Goal: Task Accomplishment & Management: Complete application form

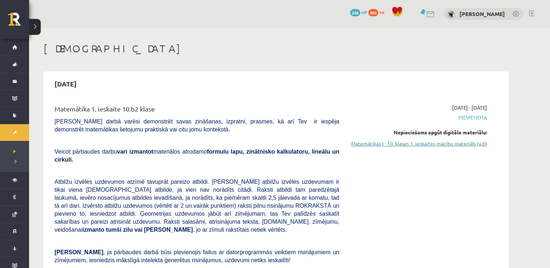
click at [462, 144] on link "Matemātikas I - 10. klases 1. ieskaites mācību materiāls (a,b)" at bounding box center [418, 144] width 137 height 8
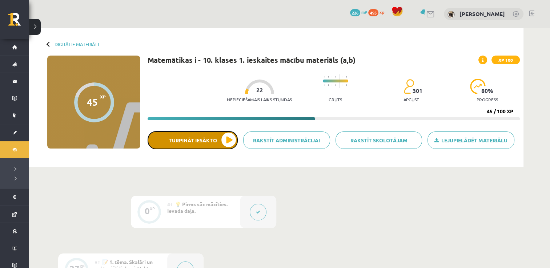
click at [214, 147] on button "Turpināt iesākto" at bounding box center [192, 140] width 90 height 18
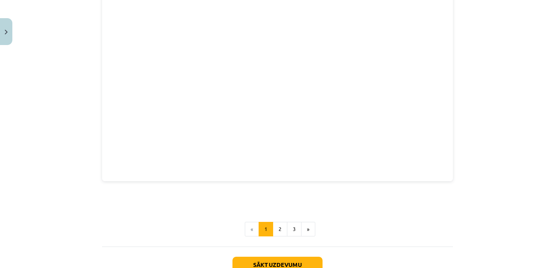
scroll to position [993, 0]
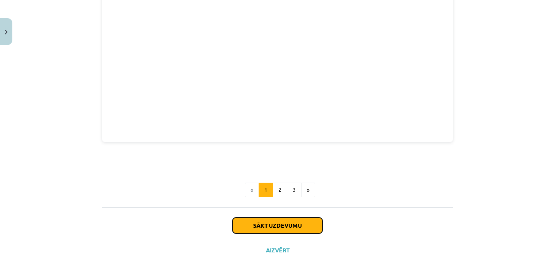
click at [275, 220] on button "Sākt uzdevumu" at bounding box center [277, 226] width 90 height 16
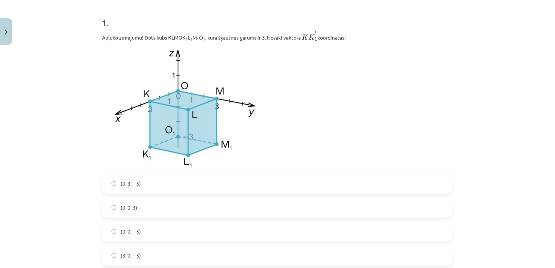
scroll to position [154, 0]
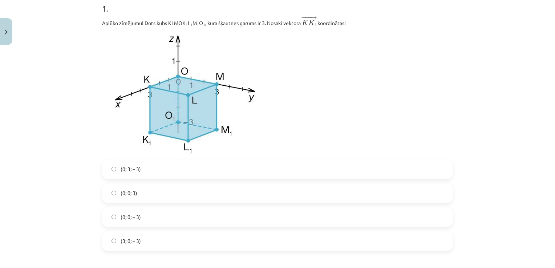
click at [142, 243] on label "(3; 0; – 3)" at bounding box center [277, 241] width 349 height 18
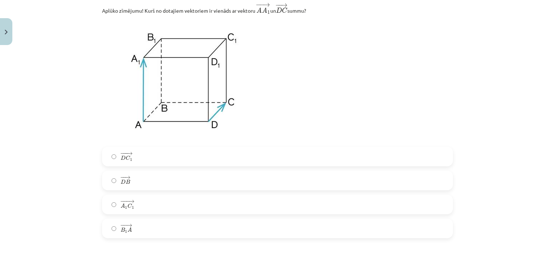
scroll to position [445, 0]
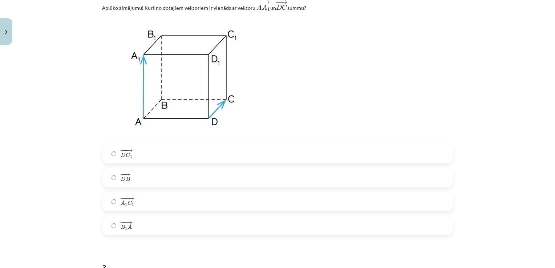
click at [146, 202] on label "− −− → A 1 C 1 A 1 C 1 →" at bounding box center [277, 202] width 349 height 18
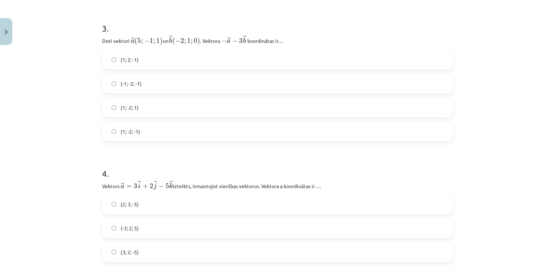
scroll to position [687, 0]
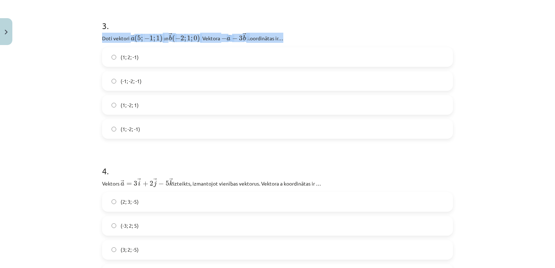
drag, startPoint x: 96, startPoint y: 38, endPoint x: 301, endPoint y: 35, distance: 205.2
copy p "Doti vektori ﻿ → a ( 5 ; − 1 ; 1 ) a → ( 5 ; − 1 ; 1 ) un ﻿ → b ( − 2 ; 1 ; 0 )…"
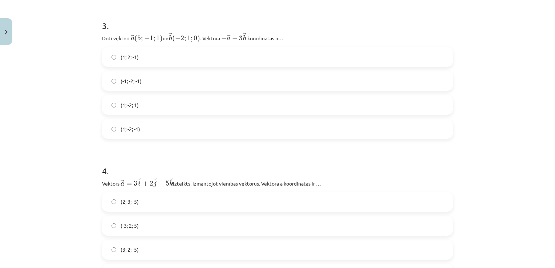
click at [128, 138] on label "(1; -2; -1)" at bounding box center [277, 129] width 349 height 18
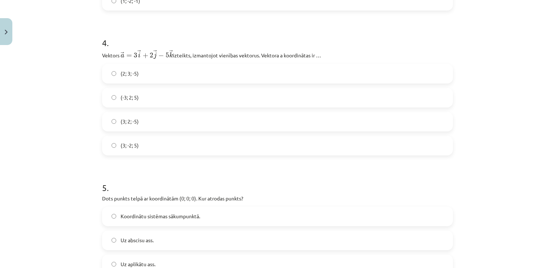
scroll to position [817, 0]
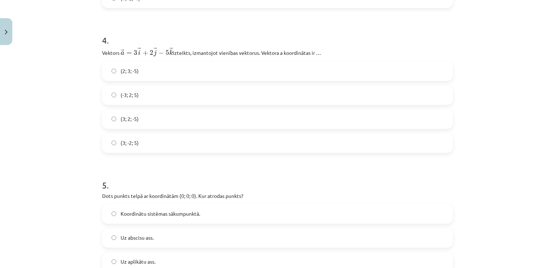
drag, startPoint x: 99, startPoint y: 52, endPoint x: 319, endPoint y: 53, distance: 220.1
copy p "Vektors ﻿ → a = 3 → i + 2 → j − 5 → k a → = 3 i → + 2 j → − 5 k → izteikts, izm…"
click at [152, 120] on label "(3; 2; -5)" at bounding box center [277, 119] width 349 height 18
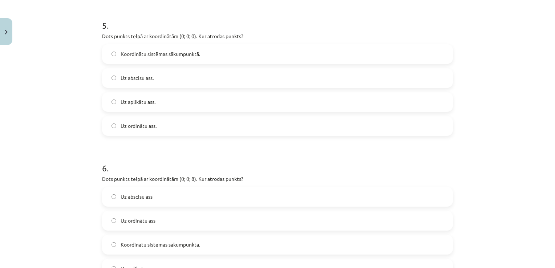
scroll to position [992, 0]
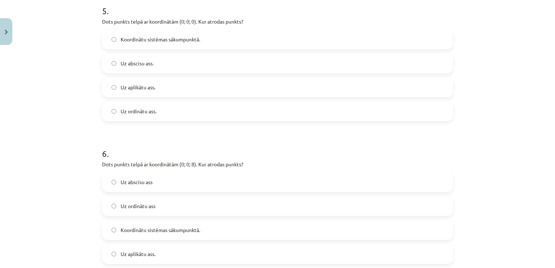
click at [186, 41] on span "Koordinātu sistēmas sākumpunktā." at bounding box center [161, 40] width 80 height 8
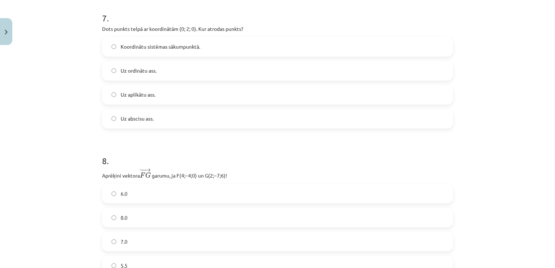
scroll to position [1255, 0]
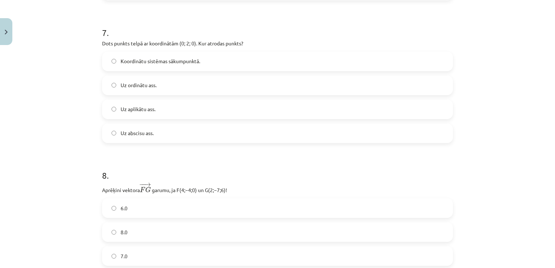
click at [185, 133] on label "Uz abscisu ass." at bounding box center [277, 133] width 349 height 18
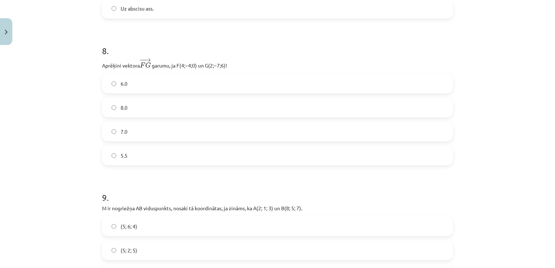
scroll to position [1386, 0]
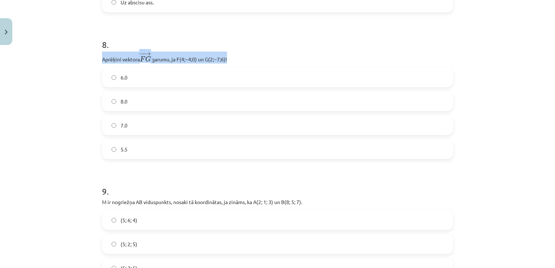
drag, startPoint x: 94, startPoint y: 64, endPoint x: 244, endPoint y: 58, distance: 149.4
click at [244, 58] on div "32 XP Saņemsi Sarežģīts 301 pilda Apraksts Uzdevums Palīdzība 1 . Aplūko zīmēju…" at bounding box center [278, 265] width 360 height 3206
copy p "Aprēķini vektora − − → F G F G → ﻿ garumu, ja ﻿F(4;−4;0)﻿ un ﻿G(2;−7;6)﻿!"
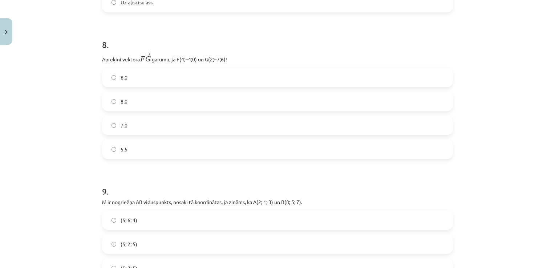
click at [134, 129] on label "7.0" at bounding box center [277, 125] width 349 height 18
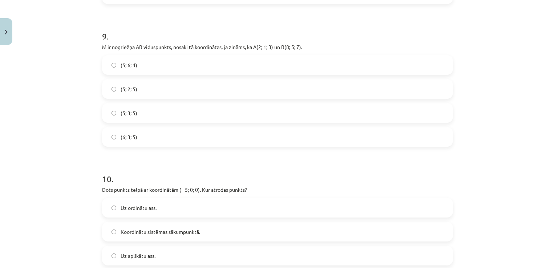
scroll to position [1556, 0]
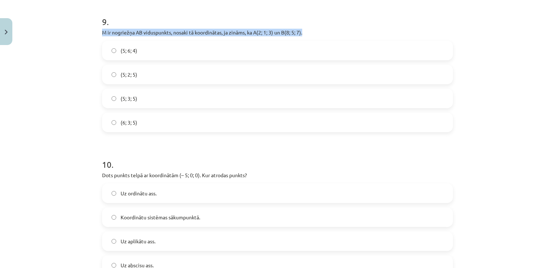
drag, startPoint x: 88, startPoint y: 36, endPoint x: 347, endPoint y: 34, distance: 259.0
click at [347, 34] on div "Mācību tēma: Matemātikas i - 10. klases 1. ieskaites mācību materiāls (a,b) #9 …" at bounding box center [277, 134] width 555 height 268
copy p "M ir nogriežņa AB viduspunkts, nosaki tā koordinātas, ja zināms, ka A(2; 1; 3) …"
click at [347, 34] on p "M ir nogriežņa AB viduspunkts, nosaki tā koordinātas, ja zināms, ka A(2; 1; 3) …" at bounding box center [277, 33] width 351 height 8
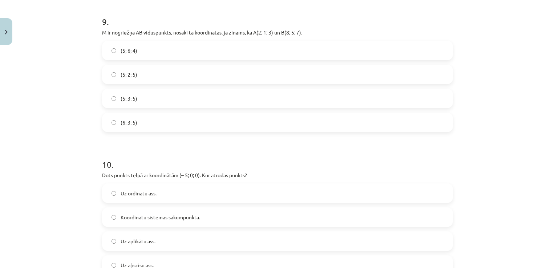
click at [138, 102] on label "(5; 3; 5)" at bounding box center [277, 98] width 349 height 18
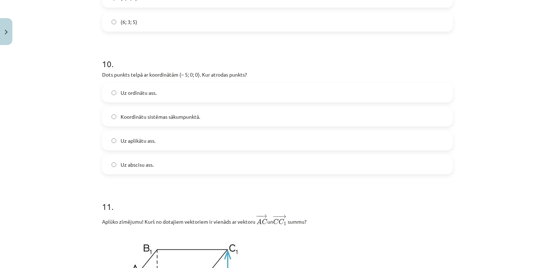
scroll to position [1657, 0]
click at [143, 101] on label "Uz ordinātu ass." at bounding box center [277, 91] width 349 height 18
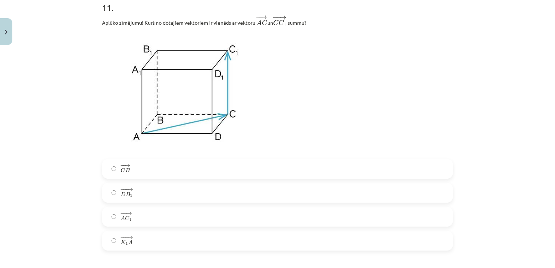
scroll to position [1870, 0]
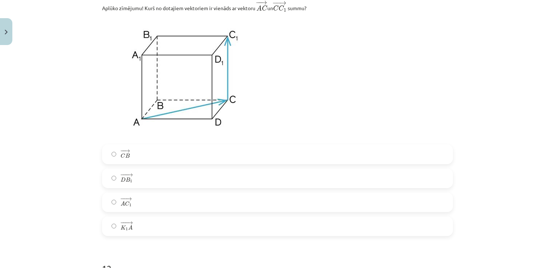
click at [189, 233] on label "− −− → K 1 A K 1 A →" at bounding box center [277, 226] width 349 height 18
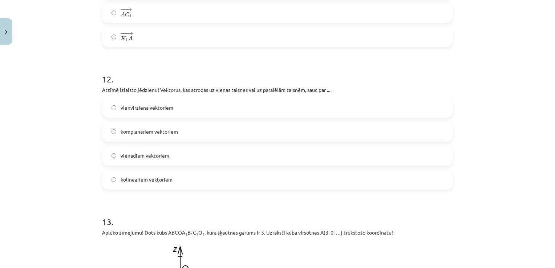
scroll to position [2074, 0]
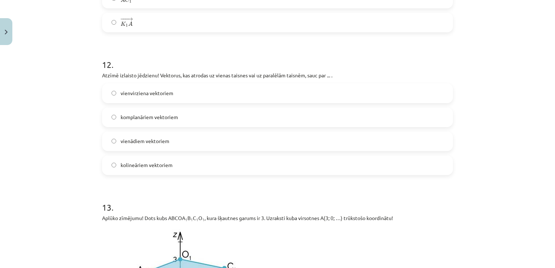
click at [212, 116] on label "komplanāriem vektoriem" at bounding box center [277, 117] width 349 height 18
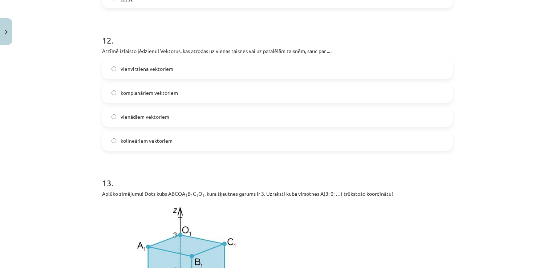
scroll to position [2093, 0]
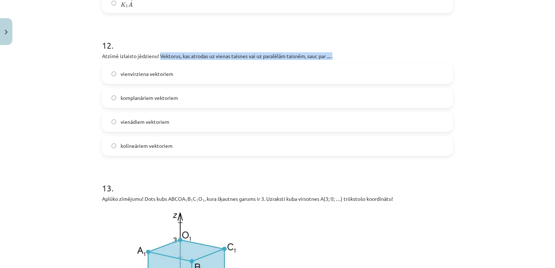
drag, startPoint x: 158, startPoint y: 59, endPoint x: 333, endPoint y: 56, distance: 175.1
click at [333, 56] on p "Atzīmē izlaisto jēdzienu! Vektorus, kas atrodas uz vienas taisnes vai uz paralē…" at bounding box center [277, 56] width 351 height 8
copy p "Vektorus, kas atrodas uz vienas taisnes vai uz paralēlām taisnēm, sauc par ... ."
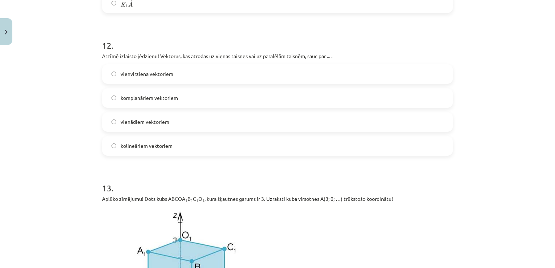
click at [152, 146] on span "kolineāriem vektoriem" at bounding box center [147, 146] width 52 height 8
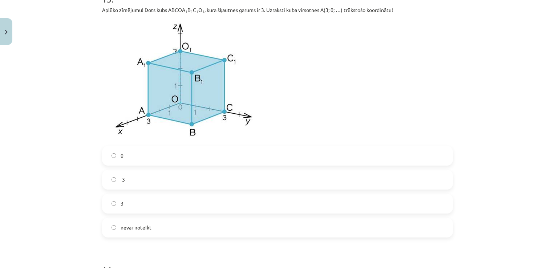
scroll to position [2267, 0]
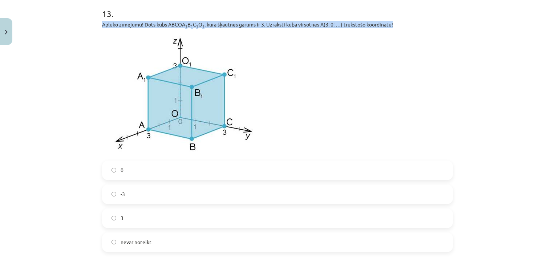
drag, startPoint x: 96, startPoint y: 26, endPoint x: 400, endPoint y: 27, distance: 304.4
copy p "Aplūko zīmējumu! Dots kubs ABCOA 1 B 1 C 1 O 1 , kura šķautnes garums ir 3. Uzr…"
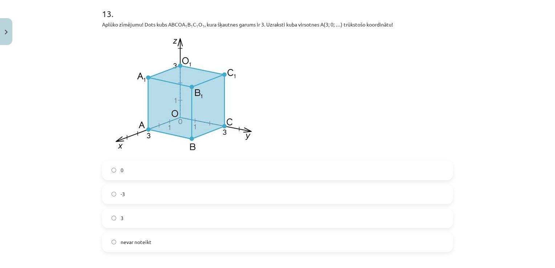
click at [118, 177] on label "0" at bounding box center [277, 170] width 349 height 18
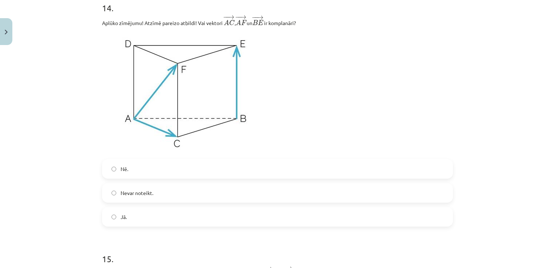
scroll to position [2558, 0]
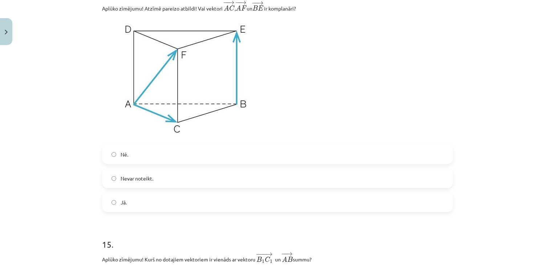
click at [187, 159] on label "Nē." at bounding box center [277, 154] width 349 height 18
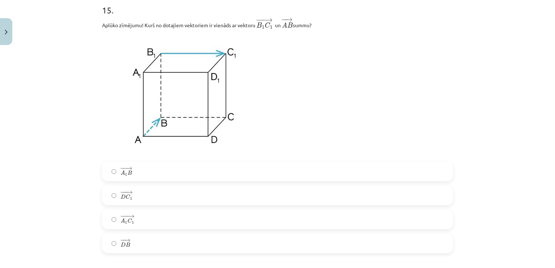
scroll to position [2805, 0]
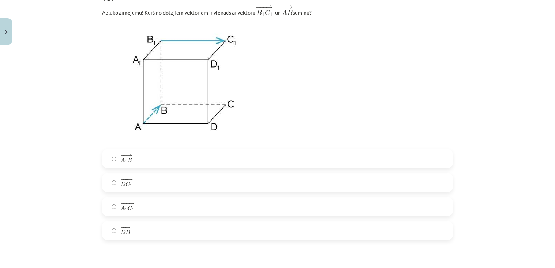
click at [150, 211] on label "− −− → A 1 C 1 A 1 C 1 →" at bounding box center [277, 207] width 349 height 18
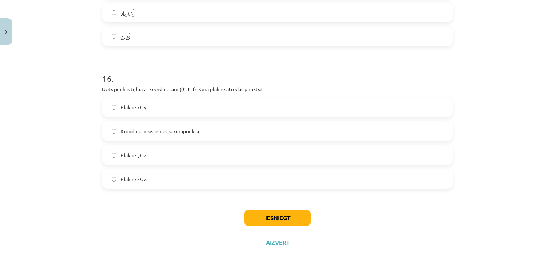
scroll to position [3008, 0]
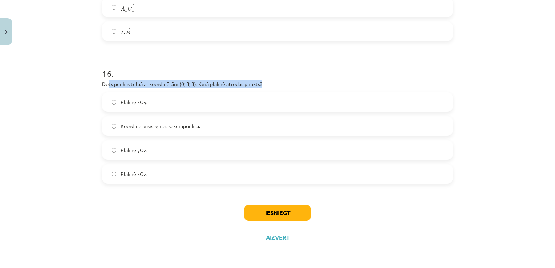
drag, startPoint x: 105, startPoint y: 87, endPoint x: 283, endPoint y: 81, distance: 178.1
click at [283, 81] on p "Dots punkts telpā ar koordinātām (0; 3; 3). Kurā plaknē atrodas punkts?" at bounding box center [277, 84] width 351 height 8
drag, startPoint x: 283, startPoint y: 81, endPoint x: 272, endPoint y: 83, distance: 11.8
click at [272, 83] on p "Dots punkts telpā ar koordinātām (0; 3; 3). Kurā plaknē atrodas punkts?" at bounding box center [277, 84] width 351 height 8
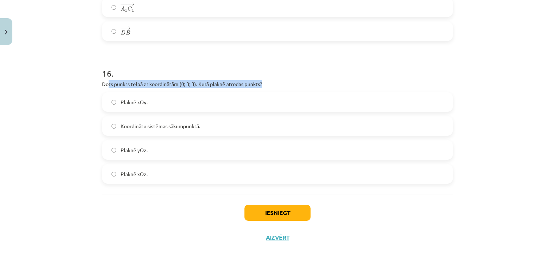
click at [272, 83] on p "Dots punkts telpā ar koordinātām (0; 3; 3). Kurā plaknē atrodas punkts?" at bounding box center [277, 84] width 351 height 8
click at [503, 81] on div "Mācību tēma: Matemātikas i - 10. klases 1. ieskaites mācību materiāls (a,b) #9 …" at bounding box center [277, 134] width 555 height 268
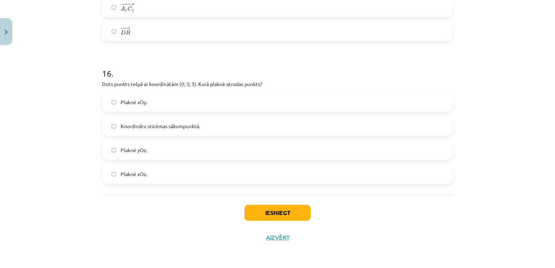
click at [189, 149] on label "Plaknē yOz." at bounding box center [277, 150] width 349 height 18
click at [286, 211] on button "Iesniegt" at bounding box center [277, 213] width 66 height 16
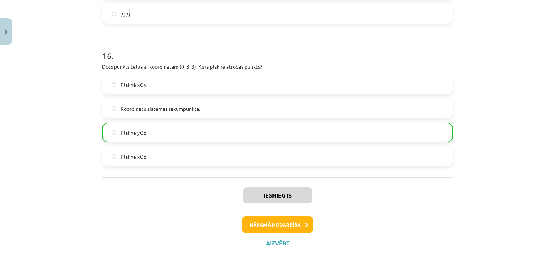
scroll to position [3031, 0]
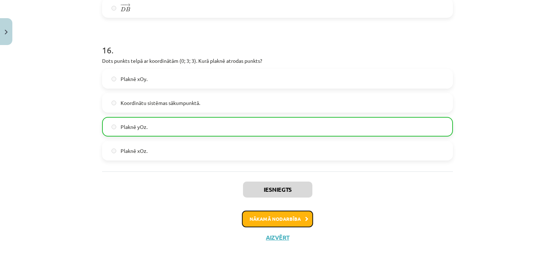
click at [296, 219] on button "Nākamā nodarbība" at bounding box center [277, 219] width 71 height 17
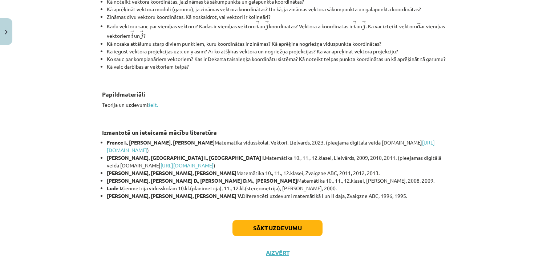
scroll to position [309, 0]
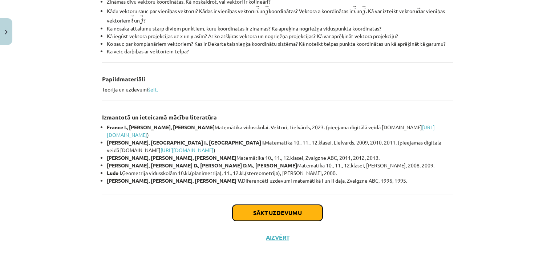
click at [255, 210] on button "Sākt uzdevumu" at bounding box center [277, 213] width 90 height 16
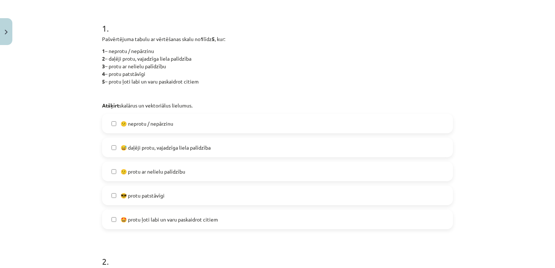
scroll to position [134, 0]
click at [178, 150] on span "😅 daļēji protu, vajadzīga liela palīdzība" at bounding box center [166, 147] width 90 height 8
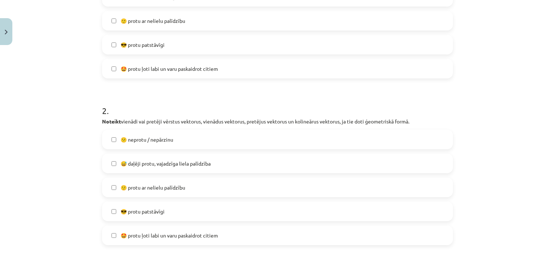
scroll to position [323, 0]
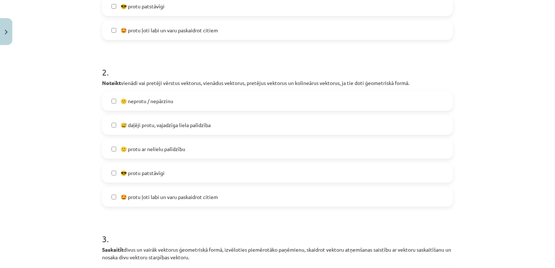
click at [207, 146] on label "🙂 protu ar nelielu palīdzību" at bounding box center [277, 149] width 349 height 18
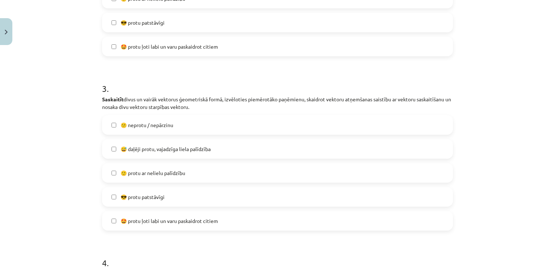
scroll to position [483, 0]
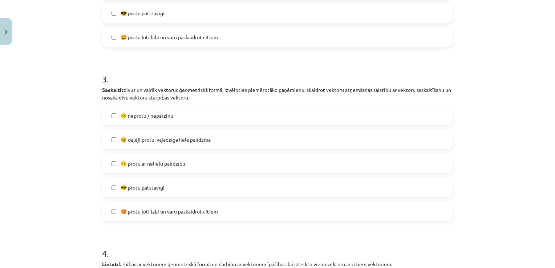
click at [234, 143] on label "😅 daļēji protu, vajadzīga liela palīdzība" at bounding box center [277, 139] width 349 height 18
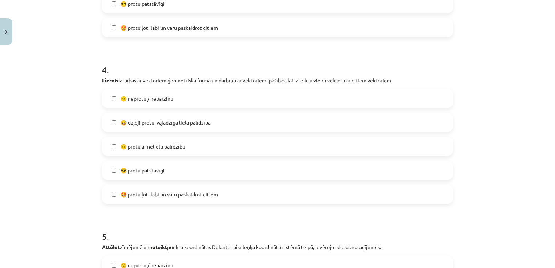
scroll to position [687, 0]
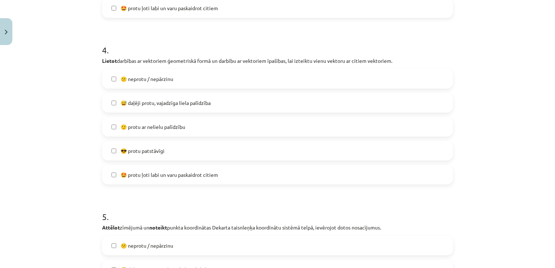
click at [239, 104] on label "😅 daļēji protu, vajadzīga liela palīdzība" at bounding box center [277, 103] width 349 height 18
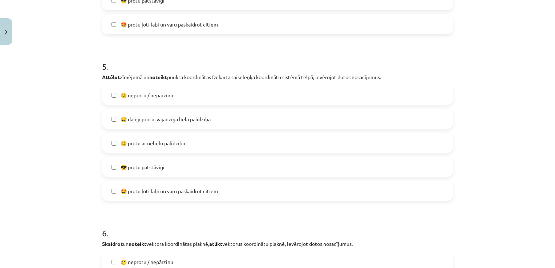
scroll to position [851, 0]
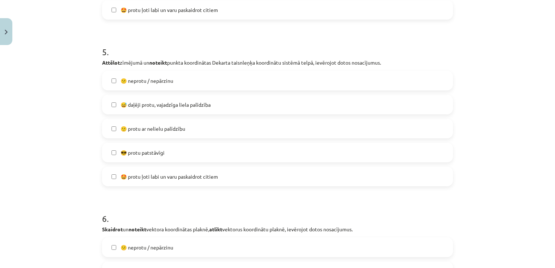
click at [223, 112] on label "😅 daļēji protu, vajadzīga liela palīdzība" at bounding box center [277, 105] width 349 height 18
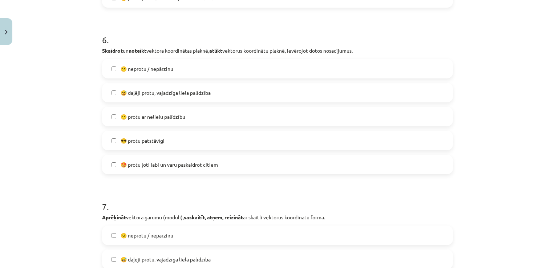
scroll to position [1045, 0]
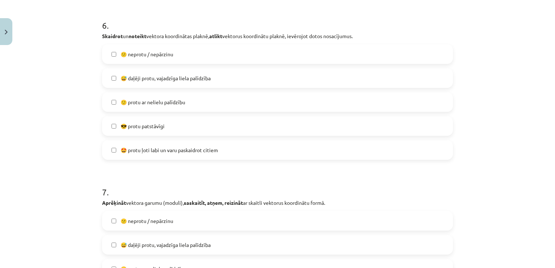
click at [202, 82] on label "😅 daļēji protu, vajadzīga liela palīdzība" at bounding box center [277, 78] width 349 height 18
click at [355, 55] on label "😕 neprotu / nepārzinu" at bounding box center [277, 54] width 349 height 18
click at [351, 70] on label "😅 daļēji protu, vajadzīga liela palīdzība" at bounding box center [277, 78] width 349 height 18
click at [352, 68] on div "😅 daļēji protu, vajadzīga liela palīdzība" at bounding box center [277, 78] width 351 height 20
click at [351, 59] on label "😕 neprotu / nepārzinu" at bounding box center [277, 54] width 349 height 18
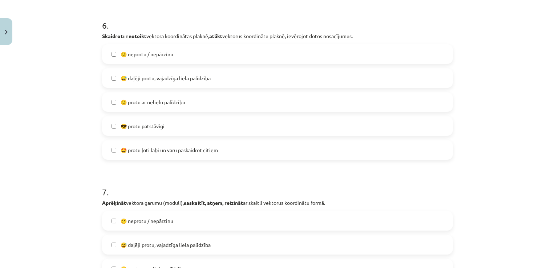
click at [313, 105] on label "🙂 protu ar nelielu palīdzību" at bounding box center [277, 102] width 349 height 18
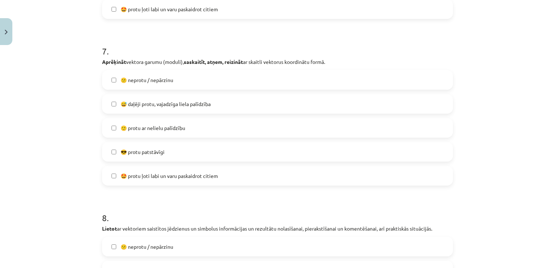
scroll to position [1215, 0]
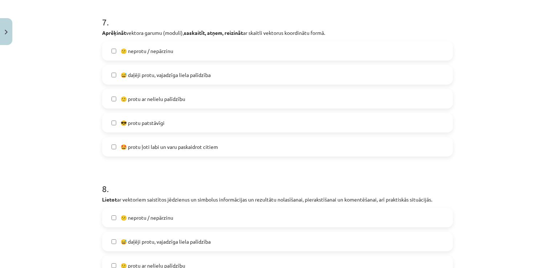
click at [152, 72] on span "😅 daļēji protu, vajadzīga liela palīdzība" at bounding box center [166, 75] width 90 height 8
click at [168, 51] on span "😕 neprotu / nepārzinu" at bounding box center [147, 51] width 53 height 8
click at [235, 51] on label "😕 neprotu / nepārzinu" at bounding box center [277, 51] width 349 height 18
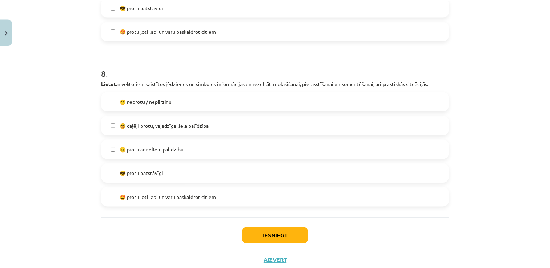
scroll to position [1345, 0]
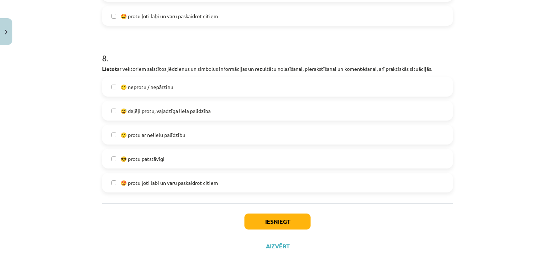
click at [211, 118] on label "😅 daļēji protu, vajadzīga liela palīdzība" at bounding box center [277, 111] width 349 height 18
click at [259, 219] on button "Iesniegt" at bounding box center [277, 222] width 66 height 16
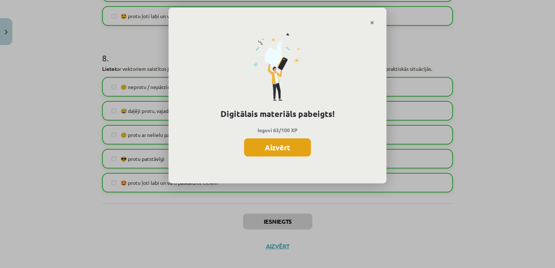
click at [271, 147] on button "Aizvērt" at bounding box center [277, 147] width 67 height 18
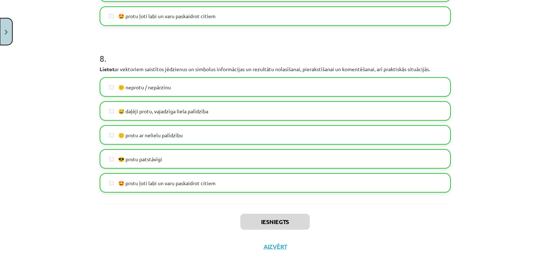
click at [3, 28] on button "Close" at bounding box center [6, 31] width 12 height 27
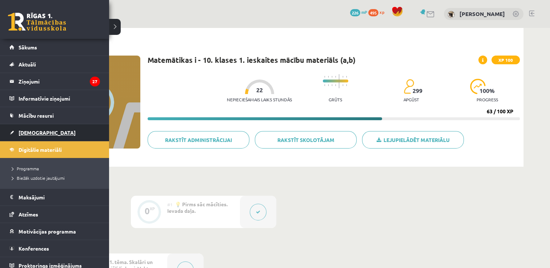
click at [49, 138] on link "[DEMOGRAPHIC_DATA]" at bounding box center [54, 132] width 90 height 17
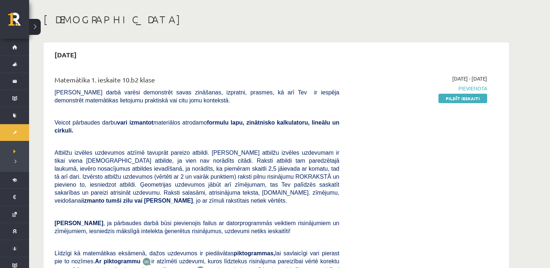
scroll to position [44, 0]
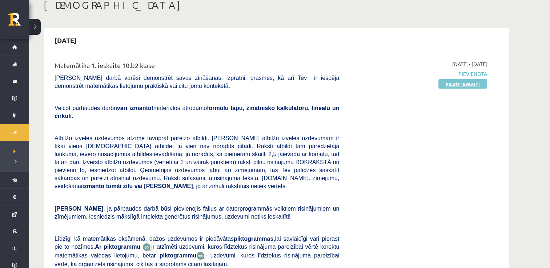
click at [465, 86] on link "Pildīt ieskaiti" at bounding box center [462, 83] width 49 height 9
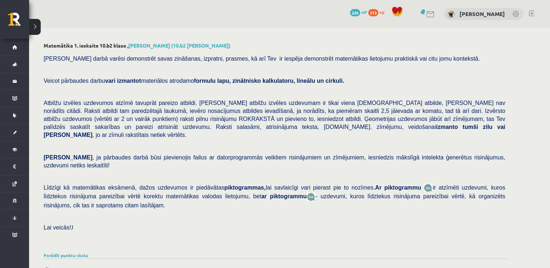
scroll to position [238, 0]
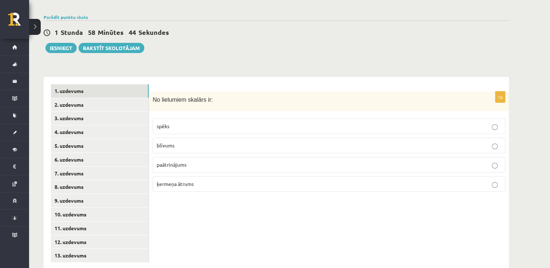
click at [220, 138] on label "blīvums" at bounding box center [329, 146] width 352 height 16
click at [126, 98] on link "2. uzdevums" at bounding box center [100, 104] width 98 height 13
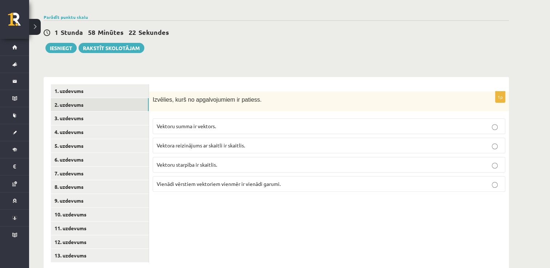
click at [240, 122] on p "Vektoru summa ir vektors." at bounding box center [329, 126] width 344 height 8
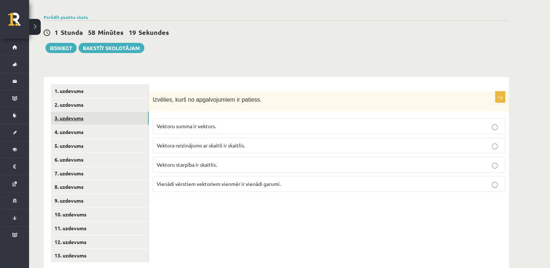
click at [99, 112] on link "3. uzdevums" at bounding box center [100, 118] width 98 height 13
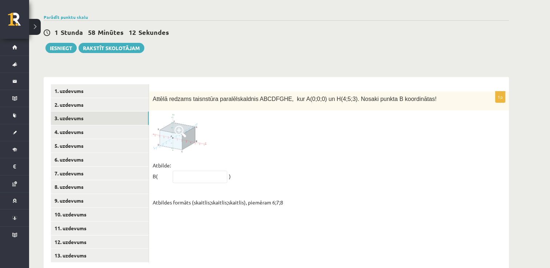
click at [183, 126] on span at bounding box center [180, 132] width 12 height 12
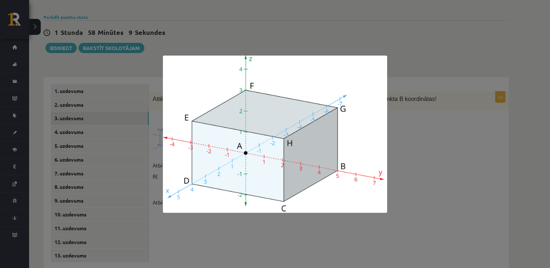
click at [386, 159] on img at bounding box center [275, 134] width 224 height 157
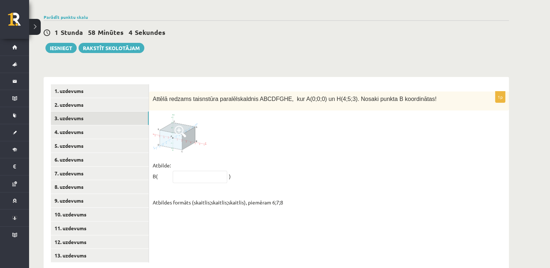
click at [173, 118] on img at bounding box center [180, 133] width 54 height 38
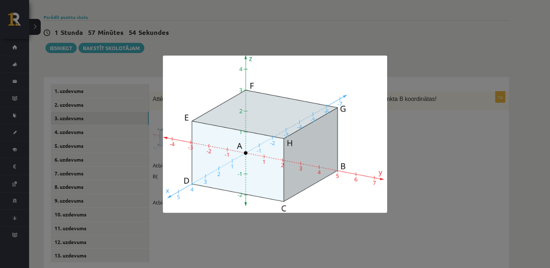
click at [442, 145] on div at bounding box center [275, 134] width 550 height 268
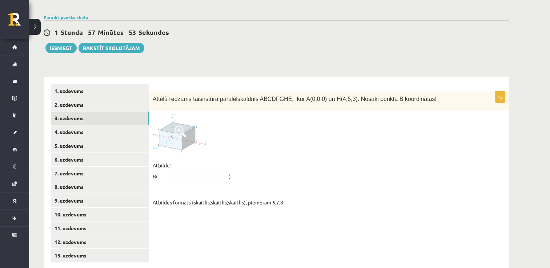
click at [185, 171] on input "text" at bounding box center [200, 177] width 54 height 12
type input "*****"
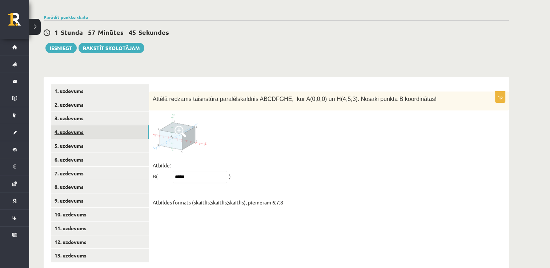
click at [88, 125] on link "4. uzdevums" at bounding box center [100, 131] width 98 height 13
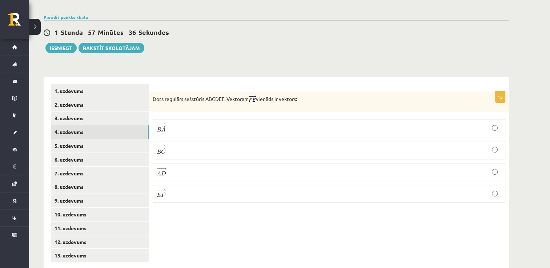
drag, startPoint x: 154, startPoint y: 82, endPoint x: 321, endPoint y: 66, distance: 167.5
click at [321, 77] on div "1p Dots regulārs sešstūris ABCDEF. Vektoram vienāds ir vektors: − − → B A B A →…" at bounding box center [329, 173] width 360 height 193
copy p "Dots regulārs sešstūris ABCDEF. Vektoram vienāds ir vektors:"
click at [321, 77] on div "1p Dots regulārs sešstūris ABCDEF. Vektoram vienāds ir vektors: − − → B A B A →…" at bounding box center [329, 173] width 360 height 193
click at [215, 145] on p "− − → B C B C →" at bounding box center [329, 150] width 344 height 10
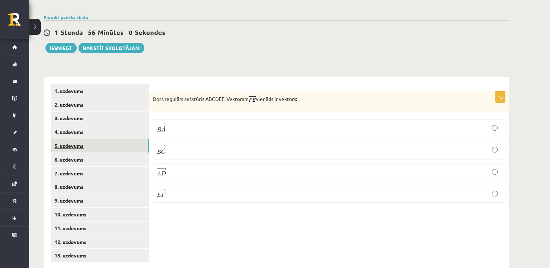
click at [113, 139] on link "5. uzdevums" at bounding box center [100, 145] width 98 height 13
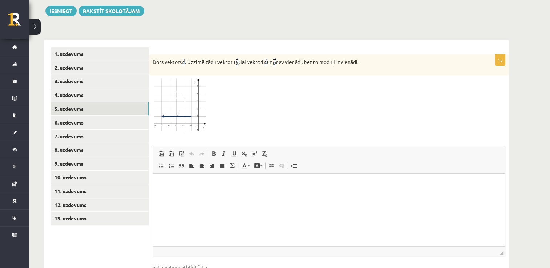
scroll to position [282, 0]
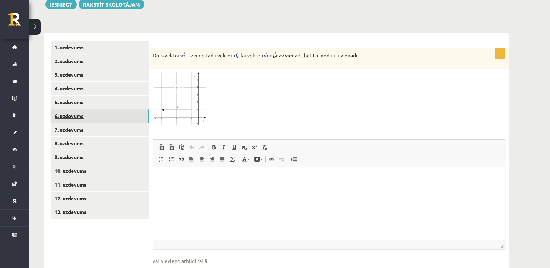
click at [70, 109] on link "6. uzdevums" at bounding box center [100, 115] width 98 height 13
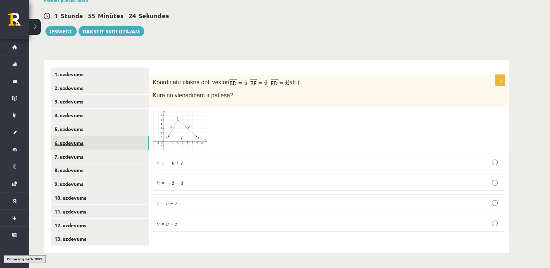
scroll to position [238, 0]
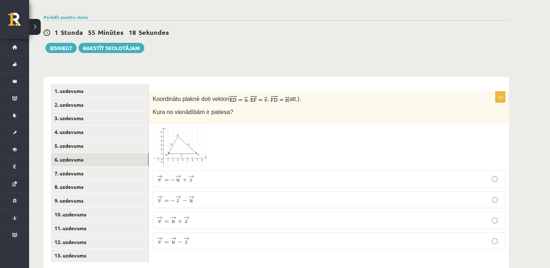
click at [182, 127] on img at bounding box center [180, 146] width 54 height 39
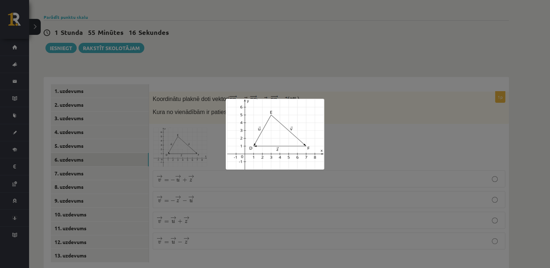
click at [288, 89] on div at bounding box center [275, 134] width 550 height 268
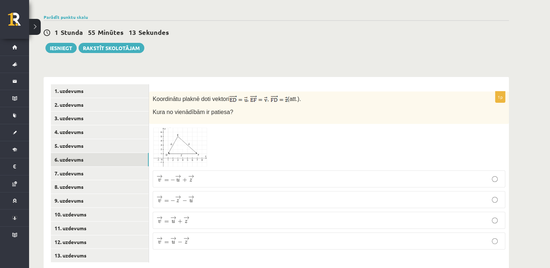
click at [188, 127] on img at bounding box center [180, 146] width 54 height 39
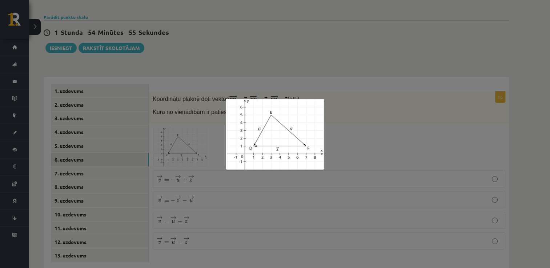
click at [353, 108] on div at bounding box center [275, 134] width 550 height 268
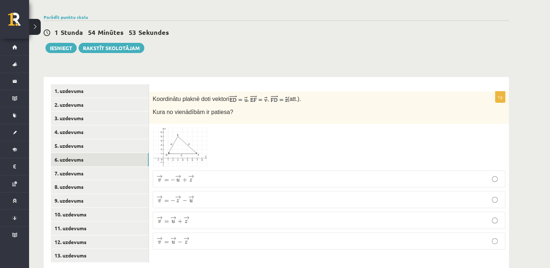
click at [215, 236] on p "→ v = → u − → z v → = u → − z →" at bounding box center [329, 240] width 344 height 9
click at [106, 167] on link "7. uzdevums" at bounding box center [100, 173] width 98 height 13
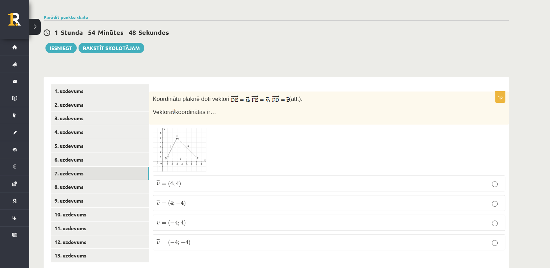
click at [203, 133] on img at bounding box center [180, 150] width 54 height 44
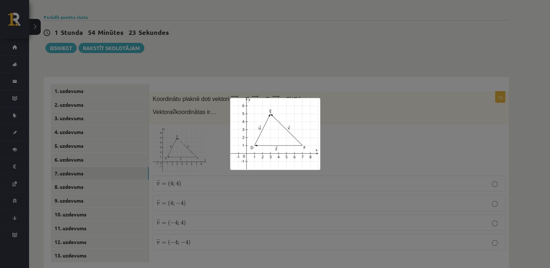
click at [299, 80] on div at bounding box center [275, 134] width 550 height 268
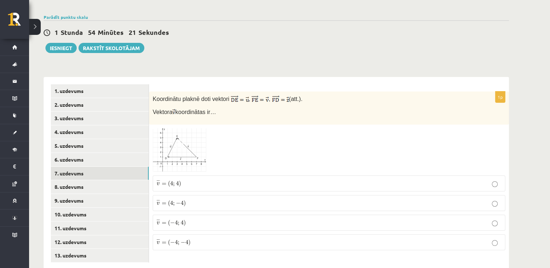
click at [204, 140] on img at bounding box center [180, 150] width 54 height 44
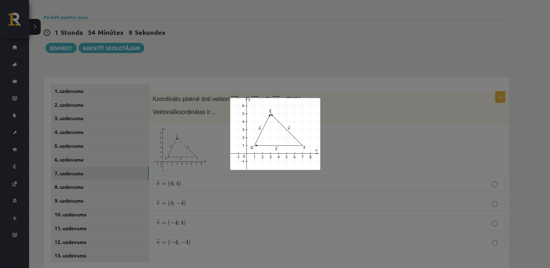
click at [276, 61] on div at bounding box center [275, 134] width 550 height 268
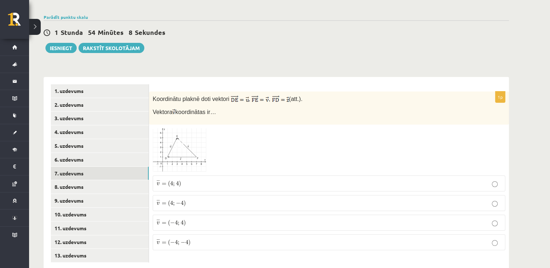
click at [211, 175] on label "¯ ¯ ¯ v = ( 4 ; 4 ) v ¯ = ( 4 ; 4 )" at bounding box center [329, 183] width 352 height 16
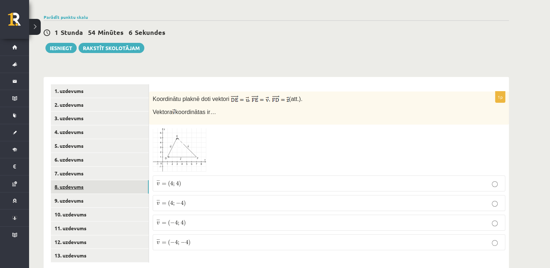
click at [110, 180] on link "8. uzdevums" at bounding box center [100, 186] width 98 height 13
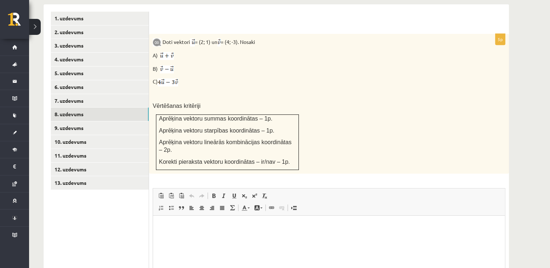
scroll to position [311, 0]
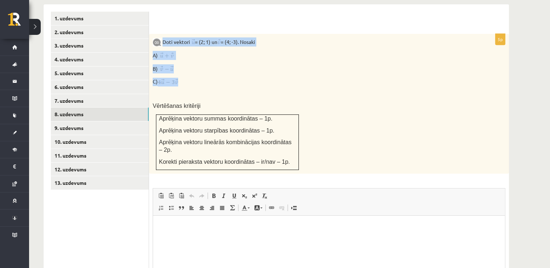
drag, startPoint x: 163, startPoint y: 25, endPoint x: 261, endPoint y: 63, distance: 104.9
click at [261, 63] on div "Doti vektori = (2; 1) un = (4; -3). Nosaki A) B) C) Vērtēšanas kritēriji Aprēķi…" at bounding box center [329, 104] width 360 height 140
copy div "Doti vektori = (2; 1) un = (4; -3). Nosaki A) B) C)"
click at [83, 94] on link "7. uzdevums" at bounding box center [100, 100] width 98 height 13
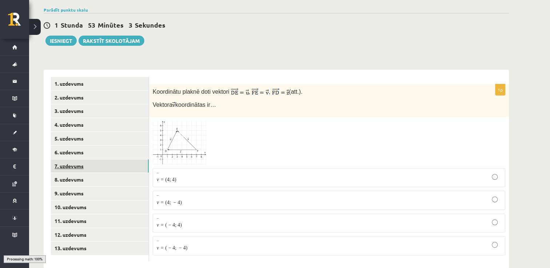
scroll to position [238, 0]
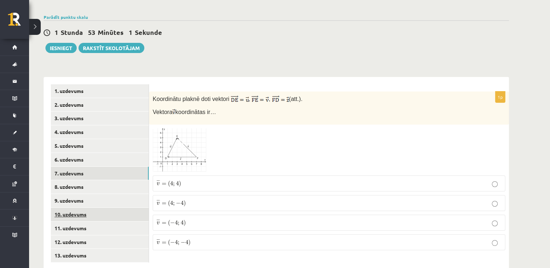
click at [89, 208] on link "10. uzdevums" at bounding box center [100, 214] width 98 height 13
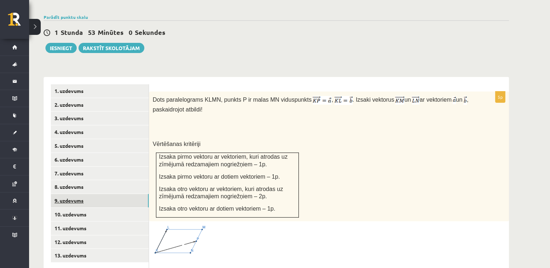
click at [89, 194] on link "9. uzdevums" at bounding box center [100, 200] width 98 height 13
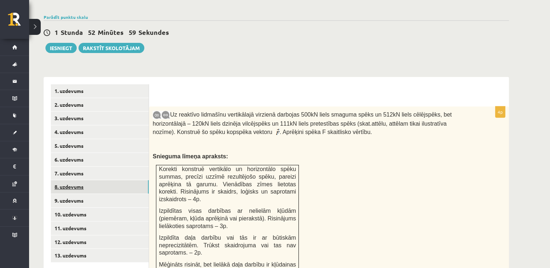
click at [94, 180] on link "8. uzdevums" at bounding box center [100, 186] width 98 height 13
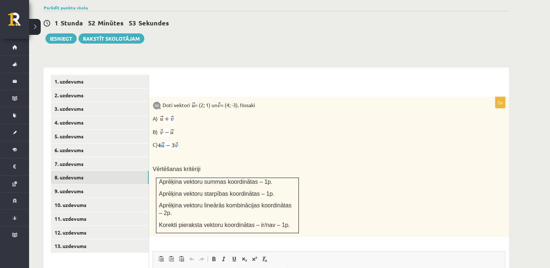
scroll to position [253, 0]
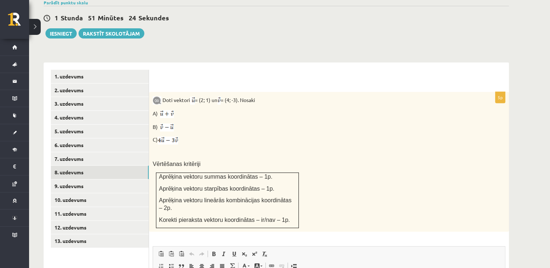
click at [349, 247] on span "Redaktora rīkjoslas Ielīmēt Klaviatūras saīsne vadīšanas taustiņš+V Ievietot kā…" at bounding box center [329, 260] width 352 height 27
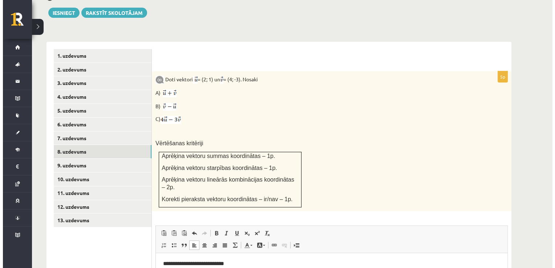
scroll to position [341, 0]
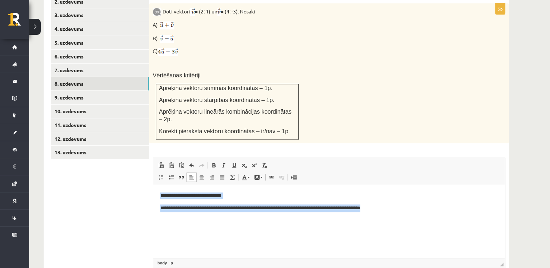
drag, startPoint x: 385, startPoint y: 211, endPoint x: 160, endPoint y: 191, distance: 225.7
click at [160, 191] on html "**********" at bounding box center [329, 202] width 352 height 34
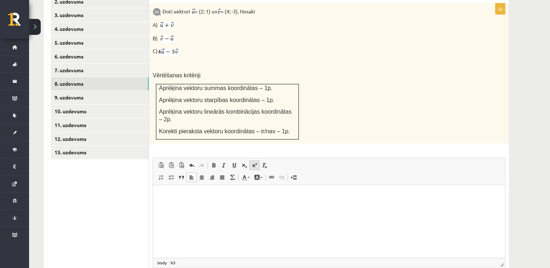
click at [254, 162] on span at bounding box center [254, 165] width 6 height 6
click at [231, 174] on span at bounding box center [232, 177] width 6 height 6
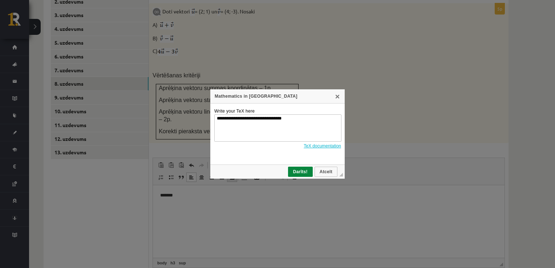
scroll to position [0, 0]
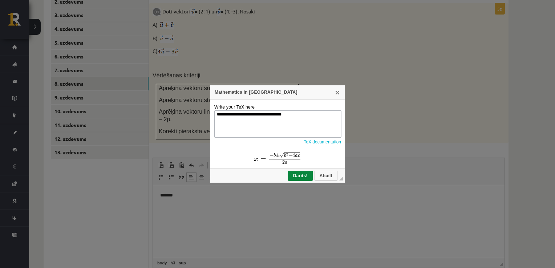
click at [313, 113] on textarea "**********" at bounding box center [277, 123] width 127 height 27
type textarea "*"
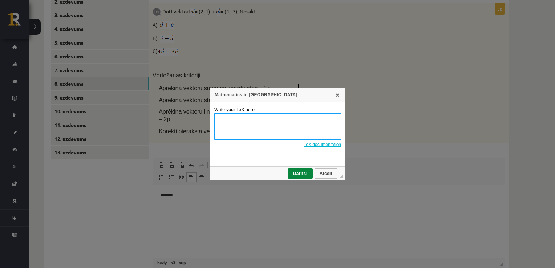
paste textarea "**********"
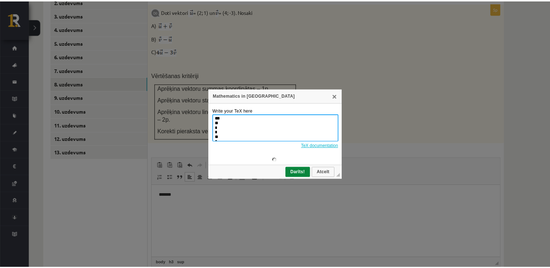
scroll to position [185, 0]
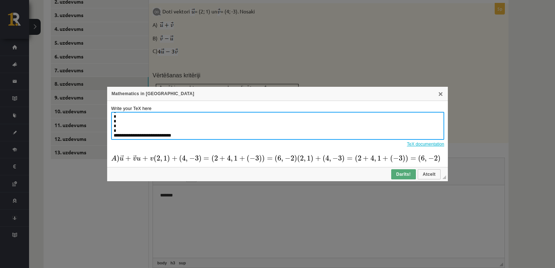
type textarea "**********"
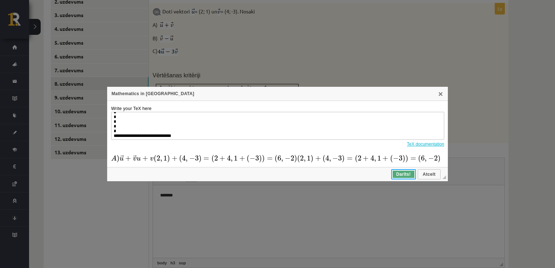
click at [405, 175] on span "Darīts!" at bounding box center [403, 174] width 23 height 5
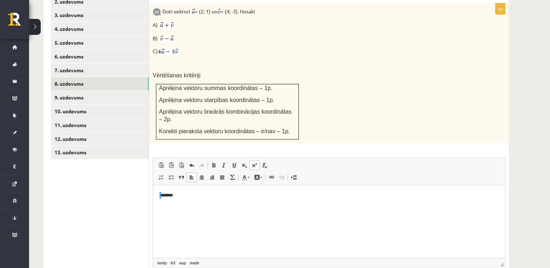
scroll to position [0, 0]
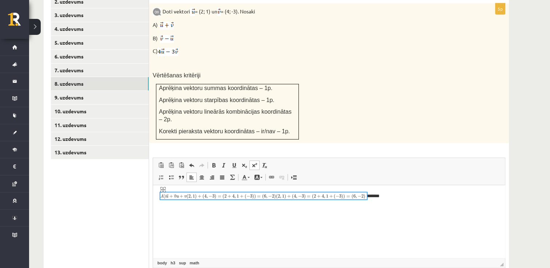
drag, startPoint x: 361, startPoint y: 200, endPoint x: 340, endPoint y: 193, distance: 23.1
click at [163, 189] on img "logrīks math" at bounding box center [162, 189] width 5 height 5
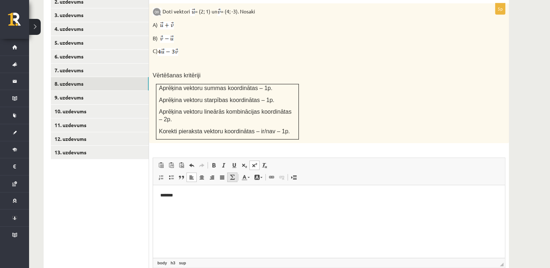
click at [231, 174] on span at bounding box center [232, 177] width 6 height 6
type textarea "**********"
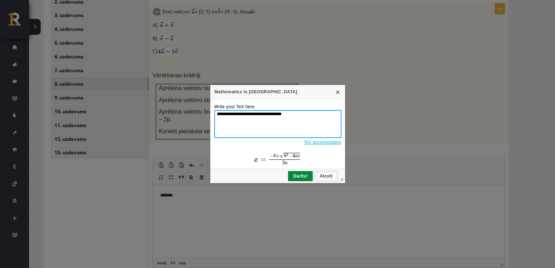
drag, startPoint x: 291, startPoint y: 117, endPoint x: 205, endPoint y: 121, distance: 85.8
click at [205, 121] on div "**********" at bounding box center [277, 134] width 555 height 268
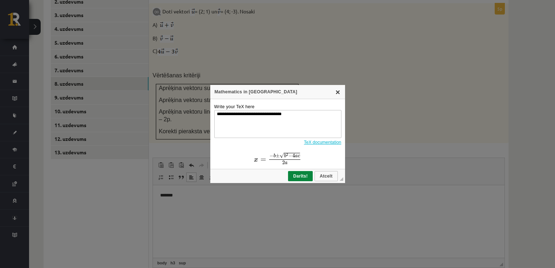
click at [337, 93] on link "X" at bounding box center [338, 92] width 6 height 6
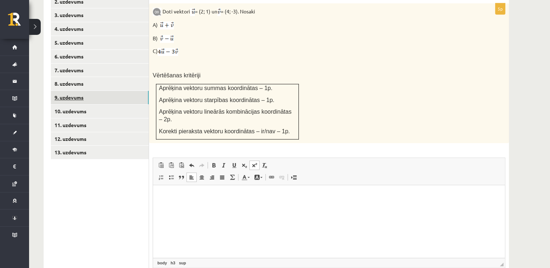
click at [96, 91] on link "9. uzdevums" at bounding box center [100, 97] width 98 height 13
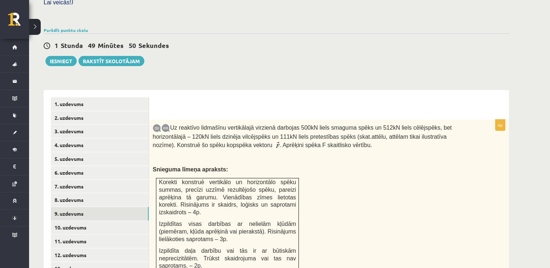
scroll to position [196, 0]
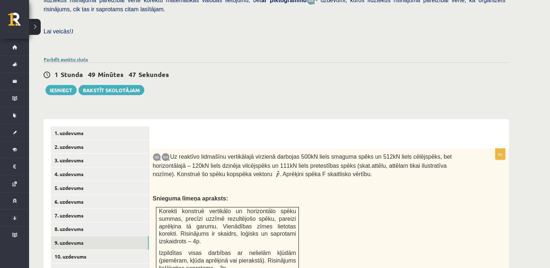
click at [68, 56] on link "Parādīt punktu skalu" at bounding box center [66, 59] width 44 height 6
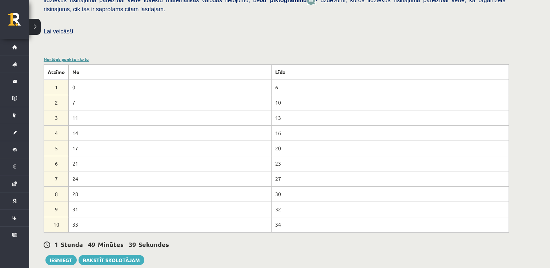
click at [70, 56] on link "Noslēpt punktu skalu" at bounding box center [66, 59] width 45 height 6
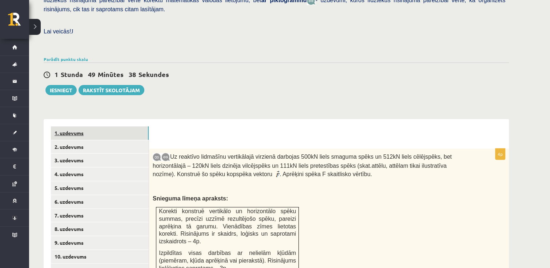
click at [73, 126] on link "1. uzdevums" at bounding box center [100, 132] width 98 height 13
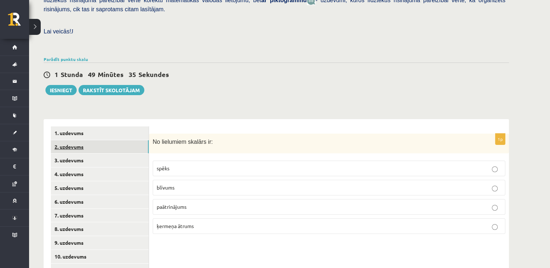
click at [93, 140] on link "2. uzdevums" at bounding box center [100, 146] width 98 height 13
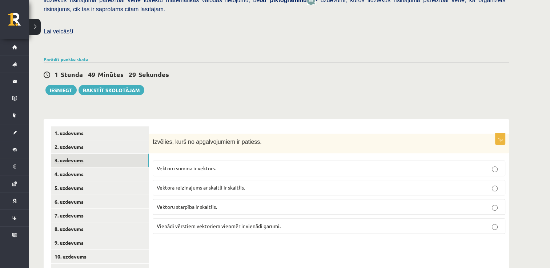
click at [104, 154] on link "3. uzdevums" at bounding box center [100, 160] width 98 height 13
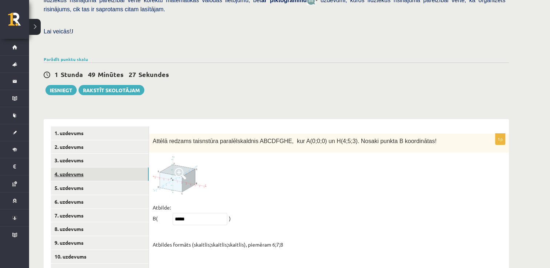
click at [109, 167] on link "4. uzdevums" at bounding box center [100, 173] width 98 height 13
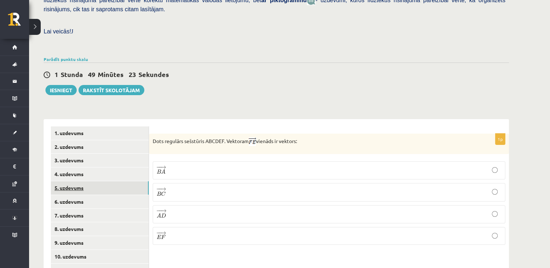
click at [105, 181] on link "5. uzdevums" at bounding box center [100, 187] width 98 height 13
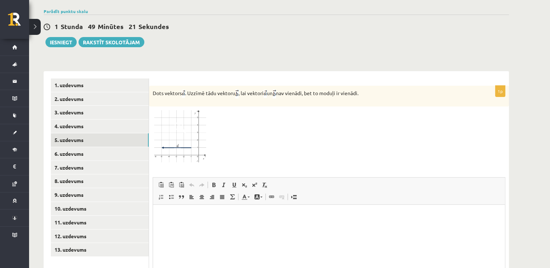
scroll to position [264, 0]
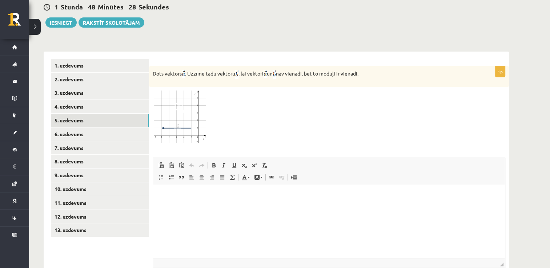
click at [193, 103] on img at bounding box center [180, 116] width 54 height 53
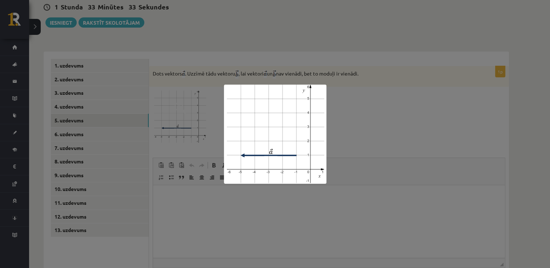
click at [381, 104] on div at bounding box center [275, 134] width 550 height 268
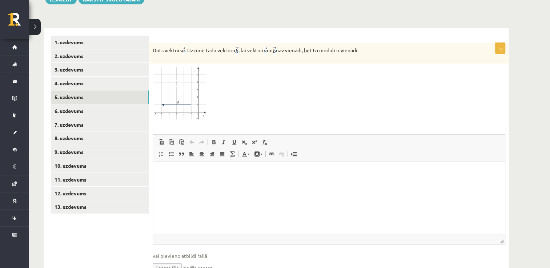
scroll to position [309, 0]
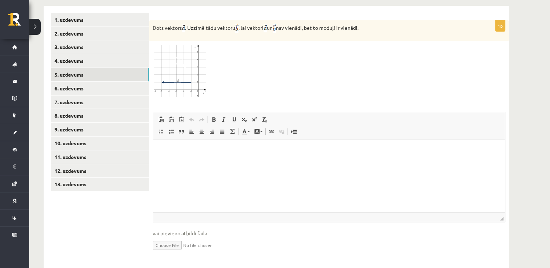
click at [162, 237] on input "file" at bounding box center [329, 244] width 352 height 15
type input "**********"
click at [181, 252] on link "Iesniegtā atbilde" at bounding box center [172, 256] width 39 height 8
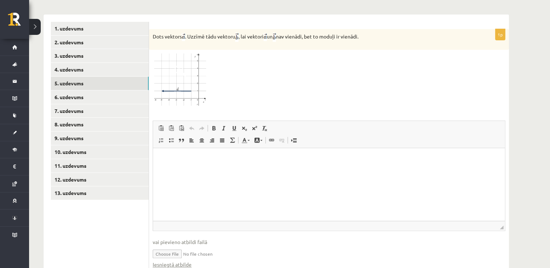
scroll to position [317, 0]
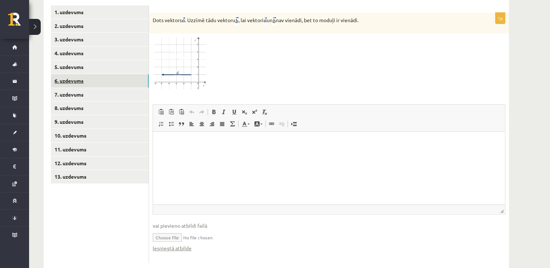
click at [141, 74] on link "6. uzdevums" at bounding box center [100, 80] width 98 height 13
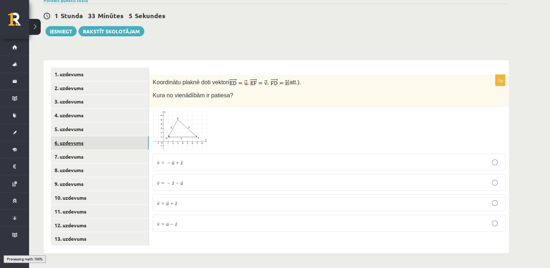
scroll to position [238, 0]
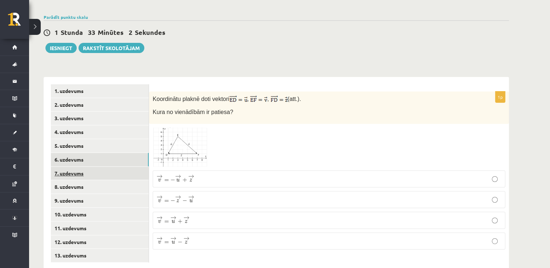
click at [131, 167] on link "7. uzdevums" at bounding box center [100, 173] width 98 height 13
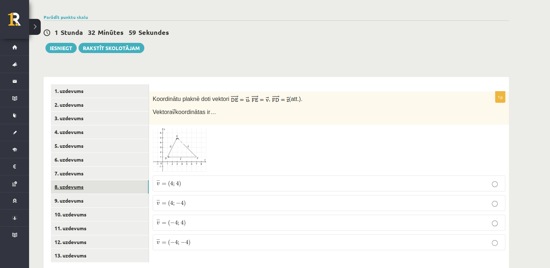
click at [126, 180] on link "8. uzdevums" at bounding box center [100, 186] width 98 height 13
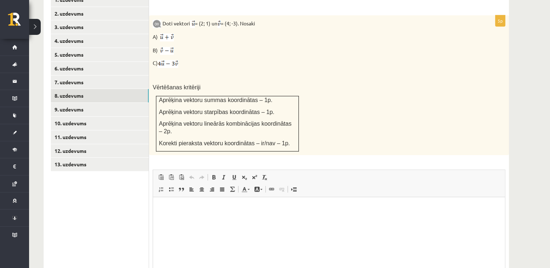
scroll to position [342, 0]
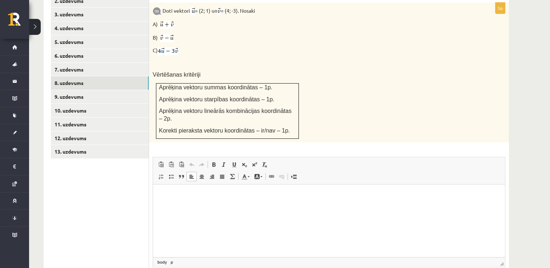
click at [171, 198] on p "Bagātinātā teksta redaktors, wiswyg-editor-user-answer-47433803489900" at bounding box center [328, 196] width 337 height 8
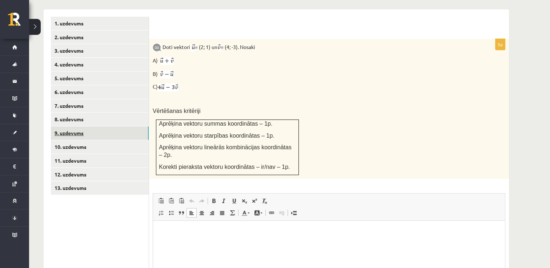
click at [121, 126] on link "9. uzdevums" at bounding box center [100, 132] width 98 height 13
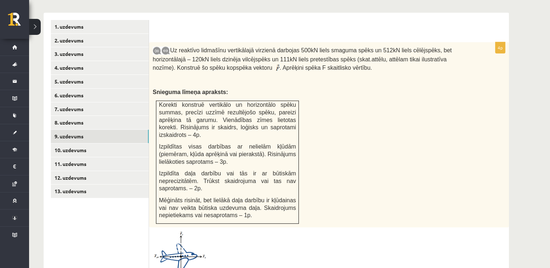
scroll to position [342, 0]
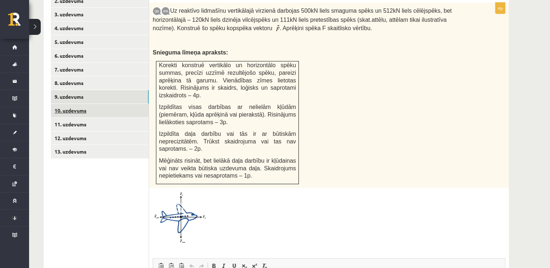
click at [126, 104] on link "10. uzdevums" at bounding box center [100, 110] width 98 height 13
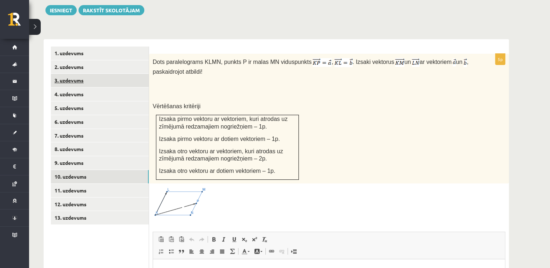
scroll to position [270, 0]
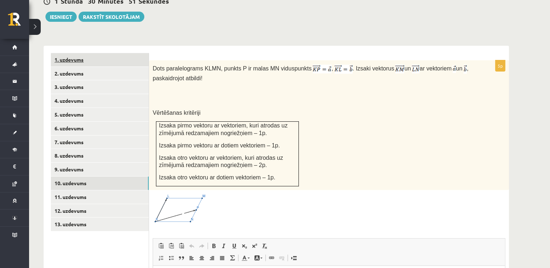
click at [102, 53] on link "1. uzdevums" at bounding box center [100, 59] width 98 height 13
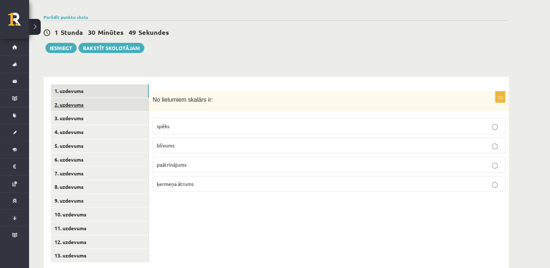
click at [109, 98] on link "2. uzdevums" at bounding box center [100, 104] width 98 height 13
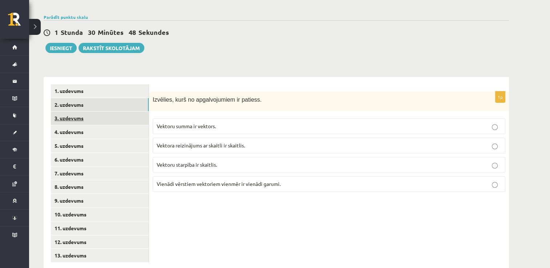
click at [100, 112] on link "3. uzdevums" at bounding box center [100, 118] width 98 height 13
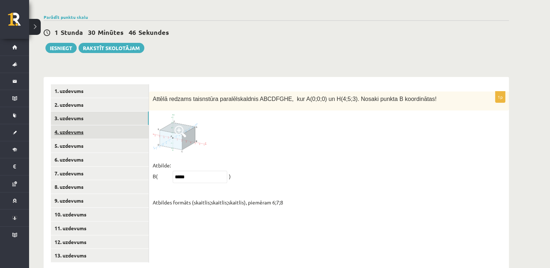
click at [109, 125] on link "4. uzdevums" at bounding box center [100, 131] width 98 height 13
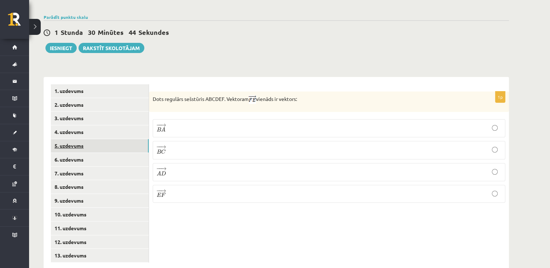
click at [118, 139] on link "5. uzdevums" at bounding box center [100, 145] width 98 height 13
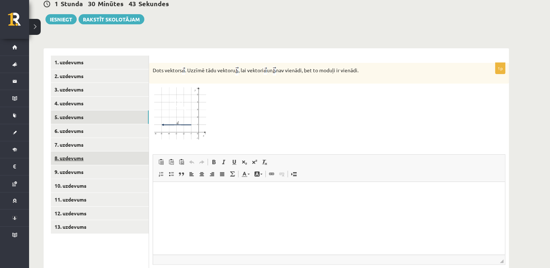
scroll to position [275, 0]
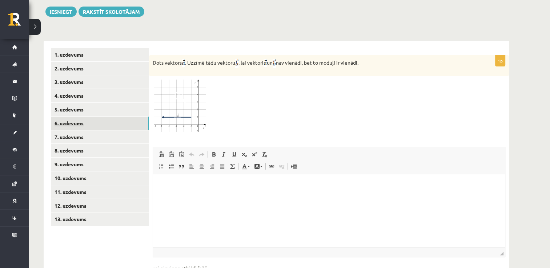
click at [105, 117] on link "6. uzdevums" at bounding box center [100, 123] width 98 height 13
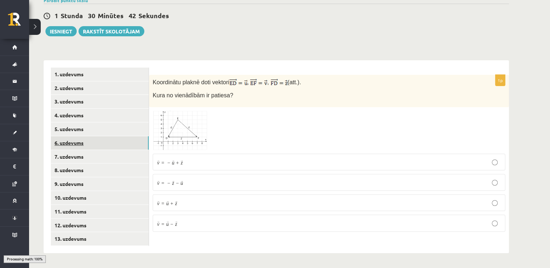
scroll to position [238, 0]
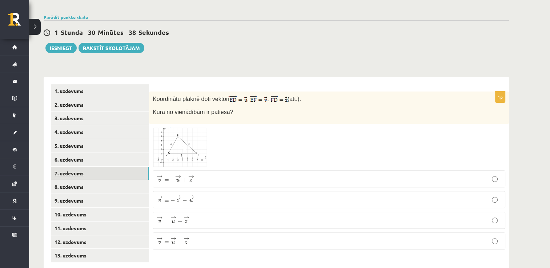
click at [113, 167] on link "7. uzdevums" at bounding box center [100, 173] width 98 height 13
click at [58, 14] on link "Parādīt punktu skalu" at bounding box center [66, 17] width 44 height 6
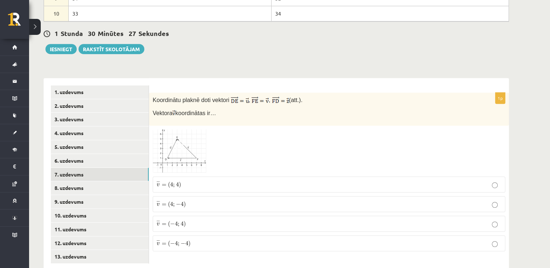
scroll to position [408, 0]
click at [119, 181] on link "8. uzdevums" at bounding box center [100, 187] width 98 height 13
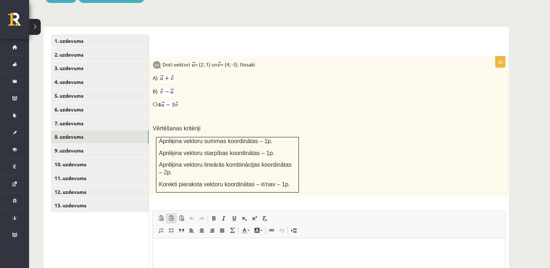
scroll to position [475, 0]
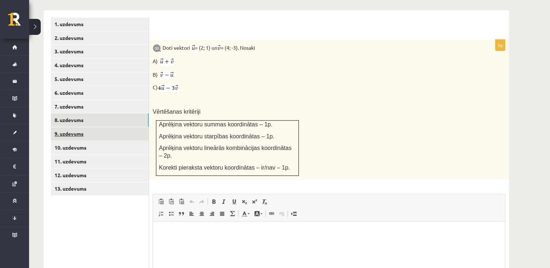
click at [117, 127] on link "9. uzdevums" at bounding box center [100, 133] width 98 height 13
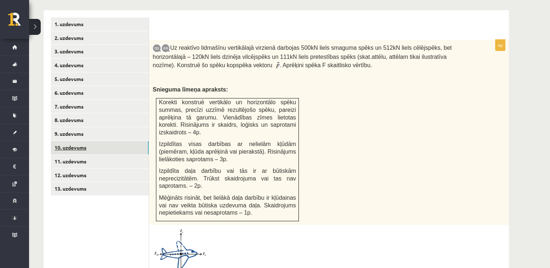
click at [71, 141] on link "10. uzdevums" at bounding box center [100, 147] width 98 height 13
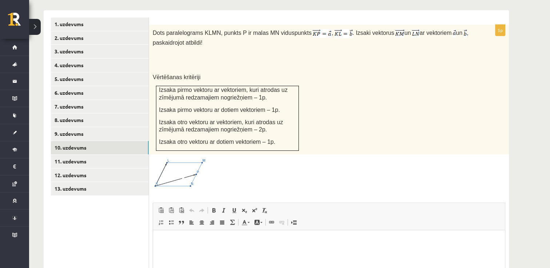
scroll to position [0, 0]
click at [68, 155] on link "11. uzdevums" at bounding box center [100, 161] width 98 height 13
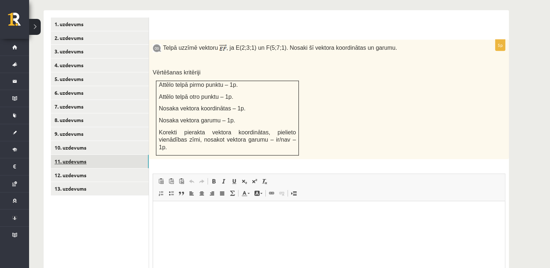
click at [111, 155] on link "11. uzdevums" at bounding box center [100, 161] width 98 height 13
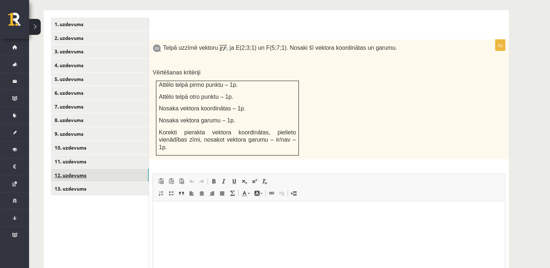
click at [112, 169] on link "12. uzdevums" at bounding box center [100, 175] width 98 height 13
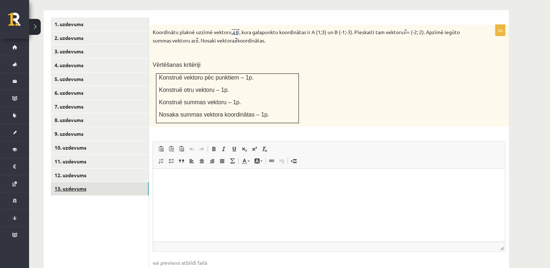
click at [115, 182] on link "13. uzdevums" at bounding box center [100, 188] width 98 height 13
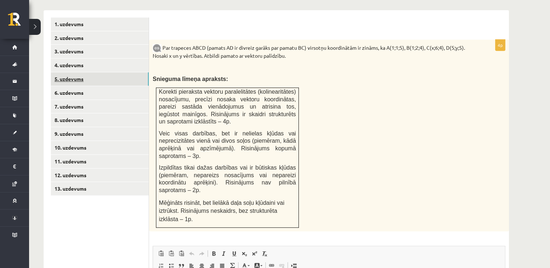
click at [89, 72] on link "5. uzdevums" at bounding box center [100, 78] width 98 height 13
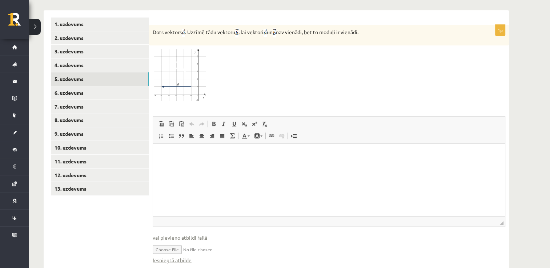
click at [170, 242] on input "file" at bounding box center [329, 249] width 352 height 15
click at [183, 256] on link "Iesniegtā atbilde" at bounding box center [172, 260] width 39 height 8
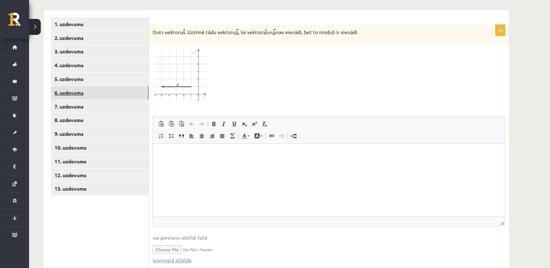
click at [98, 86] on link "6. uzdevums" at bounding box center [100, 92] width 98 height 13
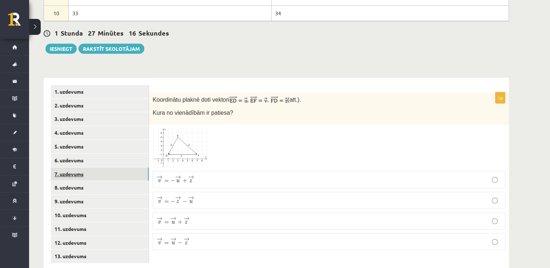
click at [85, 167] on link "7. uzdevums" at bounding box center [100, 173] width 98 height 13
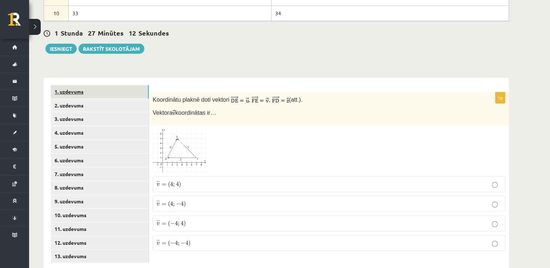
click at [113, 85] on link "1. uzdevums" at bounding box center [100, 91] width 98 height 13
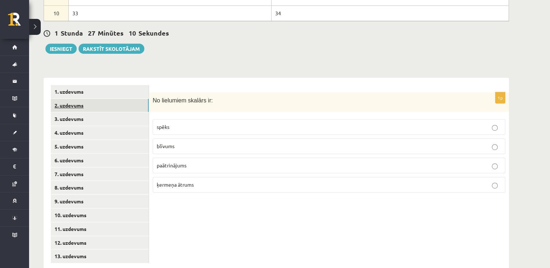
click at [103, 99] on link "2. uzdevums" at bounding box center [100, 105] width 98 height 13
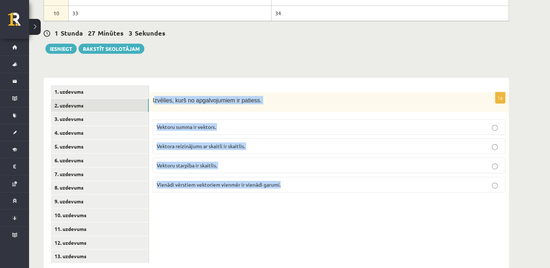
drag, startPoint x: 153, startPoint y: 84, endPoint x: 287, endPoint y: 164, distance: 155.4
click at [287, 164] on div "1p Izvēlies, kurš no apgalvojumiem ir patiess. Vektoru summa ir vektors. Vektor…" at bounding box center [329, 145] width 360 height 106
copy div "zvēlies, kurš no apgalvojumiem ir patiess. Vektoru summa ir vektors. Vektora re…"
click at [264, 230] on div "1p Izvēlies, kurš no apgalvojumiem ir patiess. Vektoru summa ir vektors. Vektor…" at bounding box center [329, 174] width 360 height 193
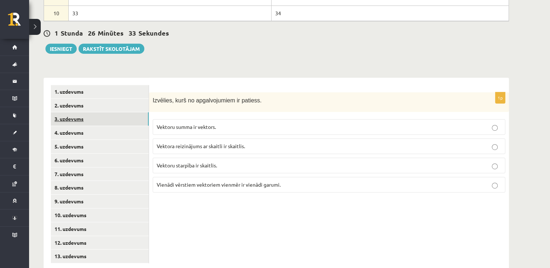
click at [115, 112] on link "3. uzdevums" at bounding box center [100, 118] width 98 height 13
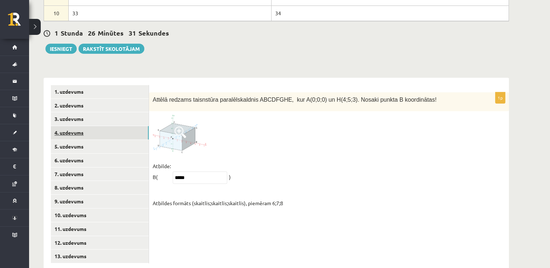
click at [112, 126] on link "4. uzdevums" at bounding box center [100, 132] width 98 height 13
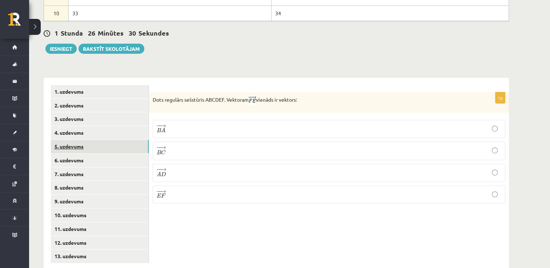
click at [107, 140] on link "5. uzdevums" at bounding box center [100, 146] width 98 height 13
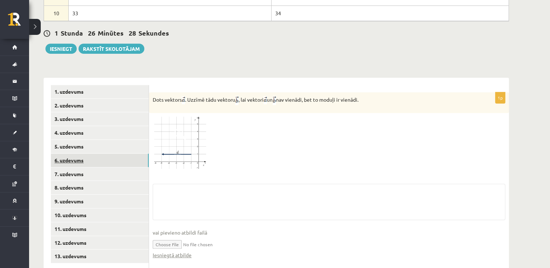
click at [103, 154] on link "6. uzdevums" at bounding box center [100, 160] width 98 height 13
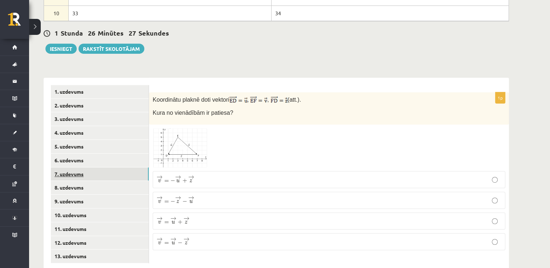
click at [97, 167] on link "7. uzdevums" at bounding box center [100, 173] width 98 height 13
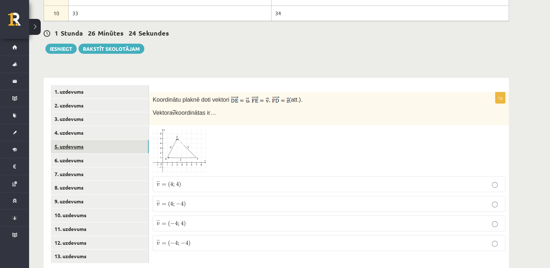
click at [105, 140] on link "5. uzdevums" at bounding box center [100, 146] width 98 height 13
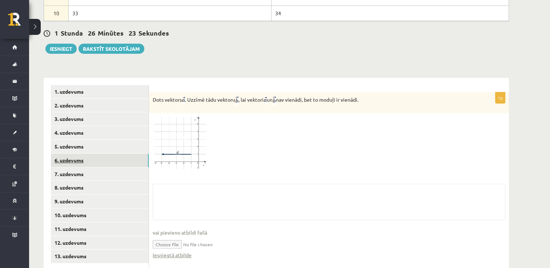
click at [100, 154] on link "6. uzdevums" at bounding box center [100, 160] width 98 height 13
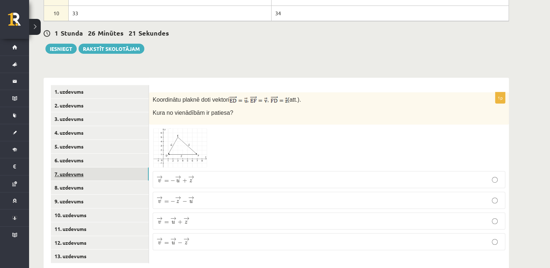
click at [96, 167] on link "7. uzdevums" at bounding box center [100, 173] width 98 height 13
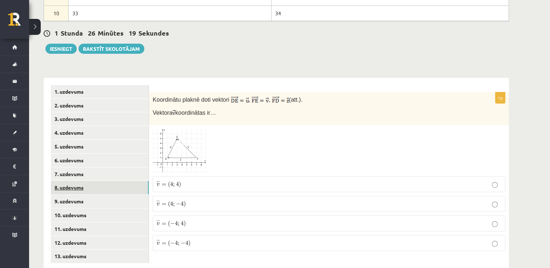
click at [92, 181] on link "8. uzdevums" at bounding box center [100, 187] width 98 height 13
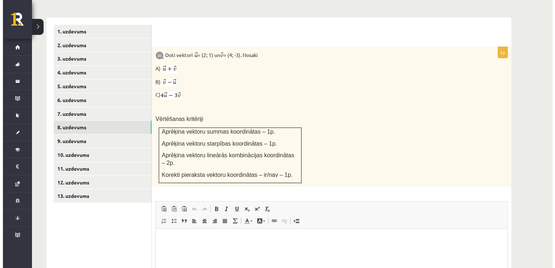
scroll to position [480, 0]
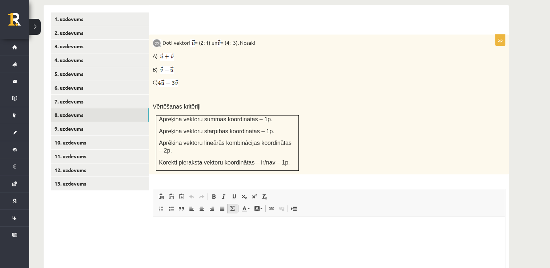
click at [231, 204] on link "Math" at bounding box center [232, 208] width 10 height 9
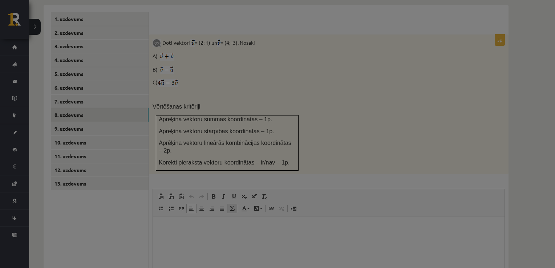
type textarea "**********"
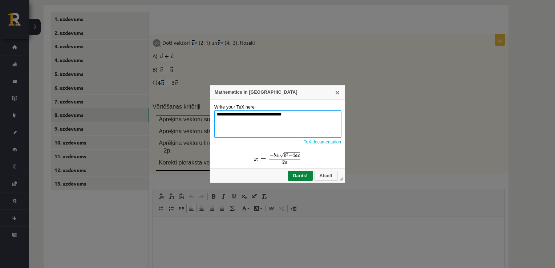
drag, startPoint x: 298, startPoint y: 121, endPoint x: 128, endPoint y: 98, distance: 171.6
click at [128, 98] on div "**********" at bounding box center [277, 134] width 555 height 268
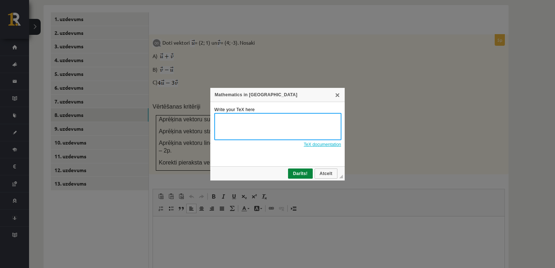
paste textarea "*** ** * * ** * * * *"
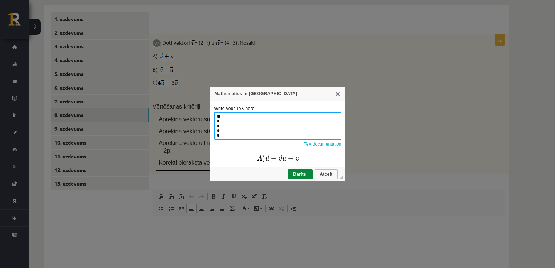
type textarea "*** ** * * ** * * * *"
drag, startPoint x: 224, startPoint y: 127, endPoint x: 212, endPoint y: 134, distance: 14.1
click at [212, 135] on td "Write your TeX here *** ** * * ** * * * * TeX documentation" at bounding box center [277, 134] width 135 height 66
click at [253, 131] on textarea "*** ** * * ** * * * *" at bounding box center [277, 126] width 127 height 28
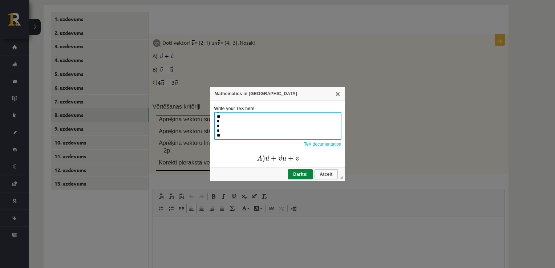
scroll to position [0, 0]
drag, startPoint x: 228, startPoint y: 132, endPoint x: 211, endPoint y: 94, distance: 41.8
click at [211, 94] on div "Mathematics in TeX X Write your TeX here *** ** * * ** * * * * TeX documentatio…" at bounding box center [277, 134] width 135 height 94
paste textarea "*** ** * * ** * * * *"
type textarea "*"
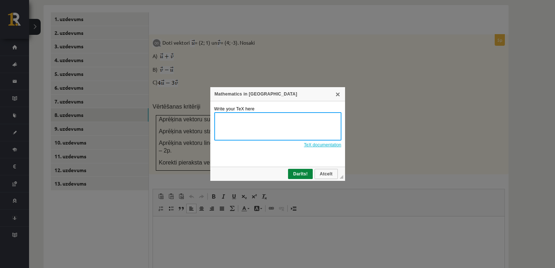
paste textarea "*** ** * * ** * * * *"
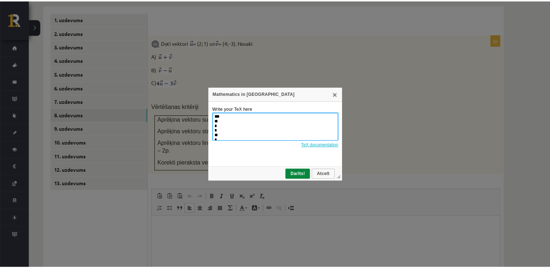
scroll to position [22, 0]
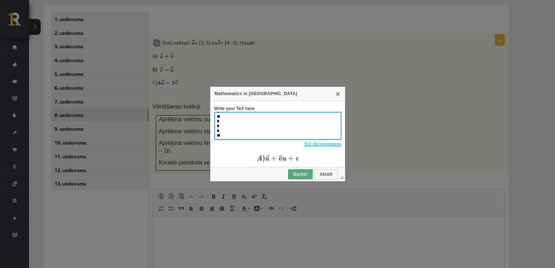
type textarea "*** ** * * ** * * * *"
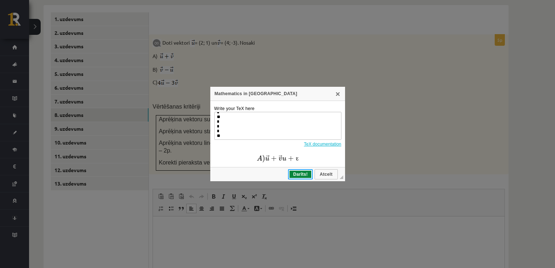
click at [304, 173] on span "Darīts!" at bounding box center [300, 174] width 23 height 5
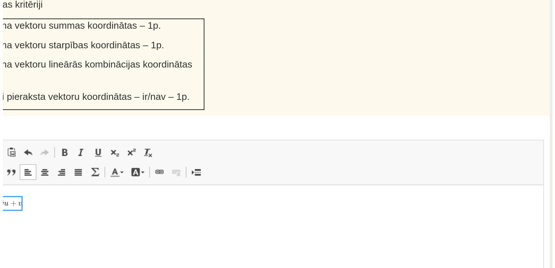
scroll to position [479, 0]
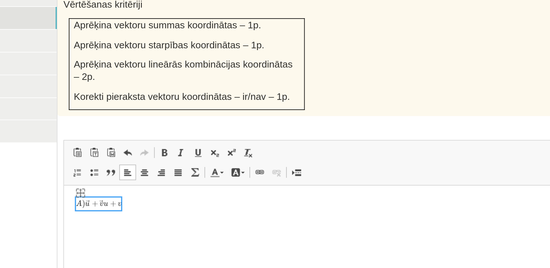
click at [90, 197] on img "logrīks math" at bounding box center [84, 206] width 27 height 27
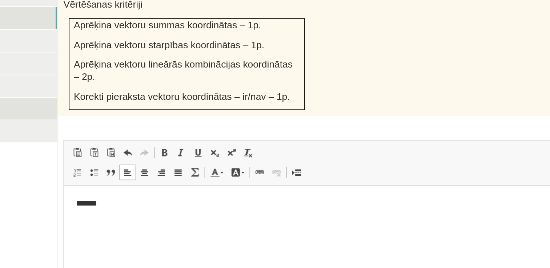
paste body "Bagātinātā teksta redaktors, wiswyg-editor-user-answer-47433843854800"
click at [234, 207] on span at bounding box center [232, 210] width 6 height 6
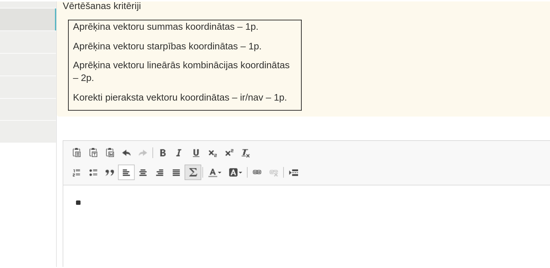
scroll to position [0, 0]
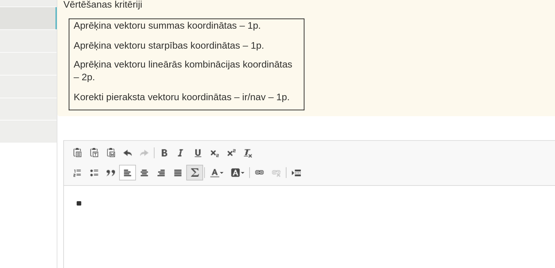
type textarea "**********"
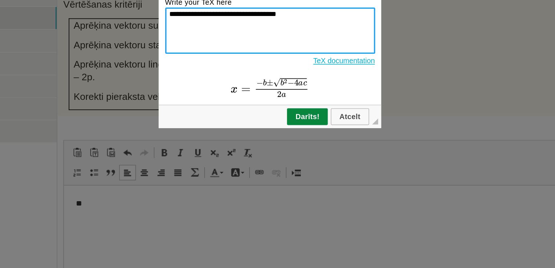
drag, startPoint x: 300, startPoint y: 116, endPoint x: 212, endPoint y: 116, distance: 88.3
click at [212, 116] on td "**********" at bounding box center [277, 134] width 135 height 70
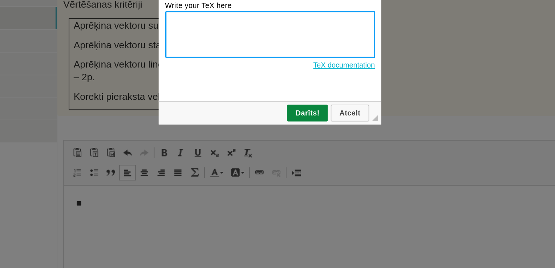
type textarea "*"
paste textarea "* * *"
type textarea "* * *"
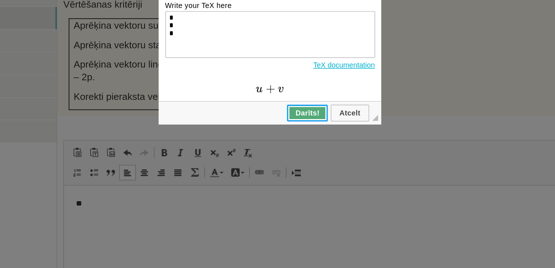
click at [307, 171] on span "Darīts!" at bounding box center [300, 173] width 23 height 5
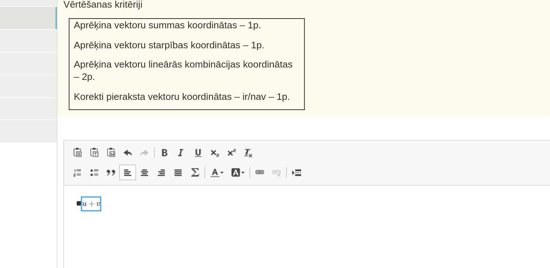
click at [92, 195] on p "**" at bounding box center [239, 197] width 337 height 8
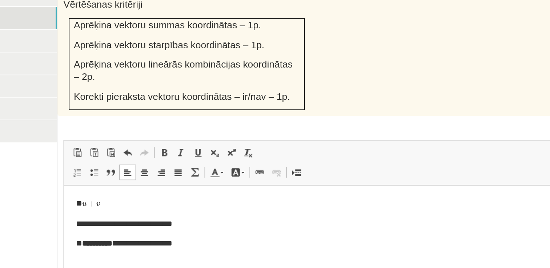
click at [77, 220] on p "**********" at bounding box center [239, 221] width 337 height 8
drag, startPoint x: 90, startPoint y: 197, endPoint x: 70, endPoint y: 195, distance: 20.9
click at [70, 195] on html "**********" at bounding box center [240, 209] width 352 height 46
click at [211, 195] on span at bounding box center [214, 198] width 6 height 6
click at [138, 194] on p "**" at bounding box center [239, 197] width 337 height 8
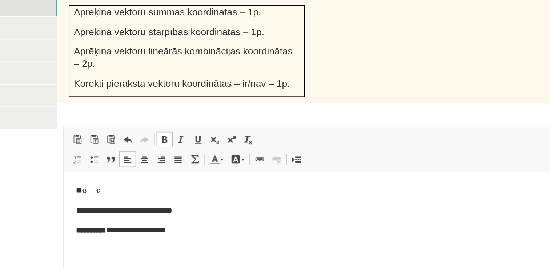
scroll to position [501, 0]
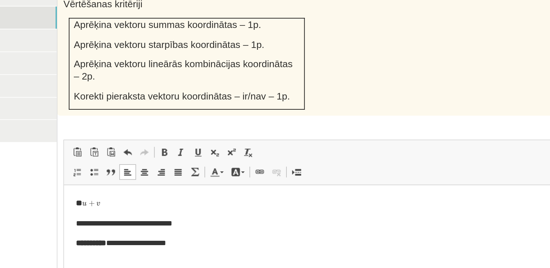
click at [155, 226] on html "**********" at bounding box center [240, 208] width 352 height 46
click at [215, 173] on span at bounding box center [214, 176] width 6 height 6
click at [216, 171] on link "Treknraksts Klaviatūras saīsne vadīšanas taustiņš+B" at bounding box center [213, 175] width 10 height 9
click at [189, 173] on span at bounding box center [192, 176] width 6 height 6
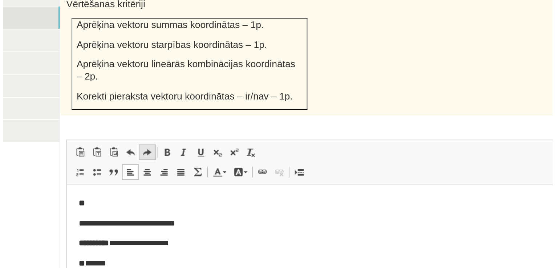
scroll to position [0, 0]
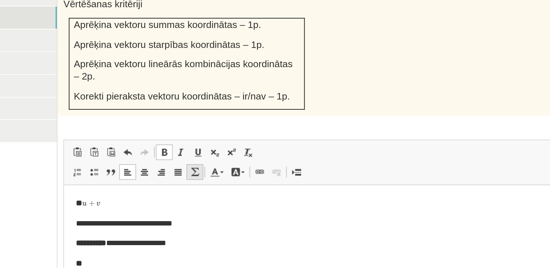
click at [236, 183] on link "Math" at bounding box center [232, 187] width 10 height 9
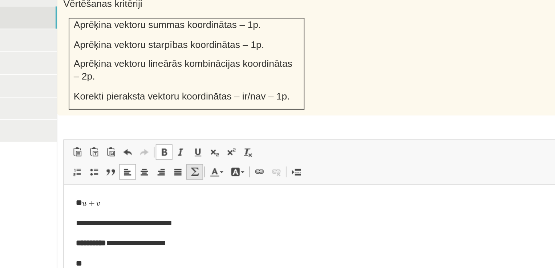
type textarea "**********"
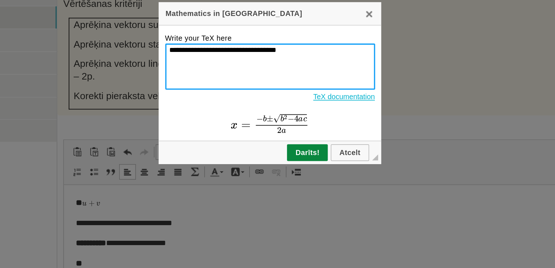
drag, startPoint x: 282, startPoint y: 109, endPoint x: 182, endPoint y: 105, distance: 100.3
click at [182, 105] on div "**********" at bounding box center [277, 134] width 555 height 268
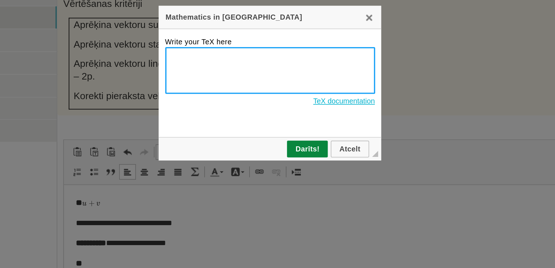
paste textarea "** * * ** * * * *"
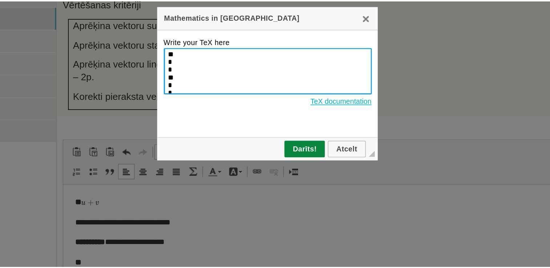
scroll to position [17, 0]
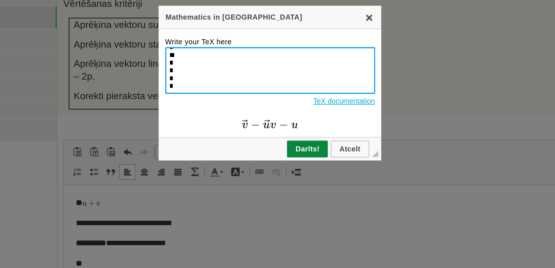
type textarea "** * * ** * * * *"
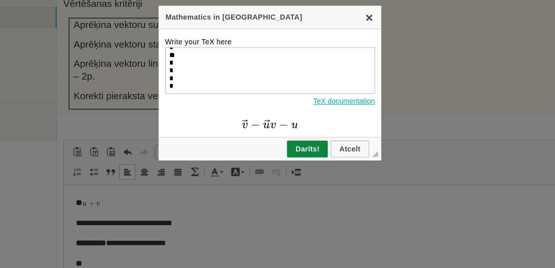
click at [335, 96] on link "X" at bounding box center [338, 94] width 6 height 6
click at [320, 174] on span "Atcelt" at bounding box center [325, 173] width 21 height 5
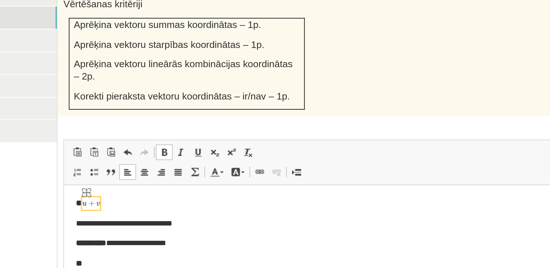
drag, startPoint x: 90, startPoint y: 196, endPoint x: 76, endPoint y: 195, distance: 14.2
click at [76, 195] on p "**" at bounding box center [239, 196] width 337 height 8
click at [89, 197] on p "**" at bounding box center [239, 196] width 337 height 8
drag, startPoint x: 89, startPoint y: 197, endPoint x: 80, endPoint y: 196, distance: 8.7
click at [80, 196] on p "**" at bounding box center [239, 196] width 337 height 8
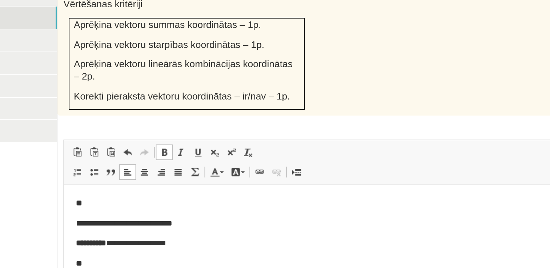
click at [211, 173] on span at bounding box center [214, 176] width 6 height 6
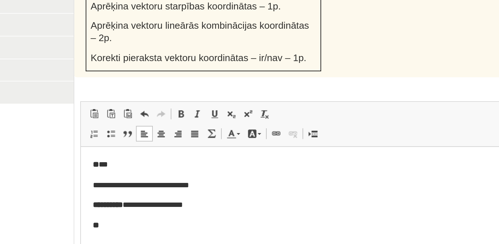
scroll to position [521, 0]
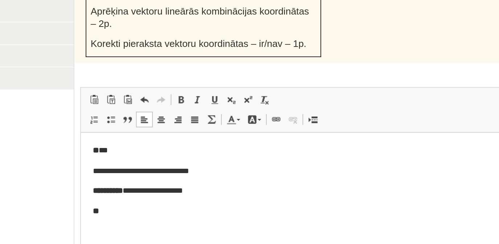
click at [104, 177] on p "**" at bounding box center [245, 180] width 314 height 8
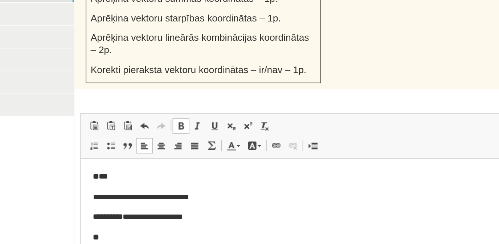
click at [215, 153] on span at bounding box center [214, 156] width 6 height 6
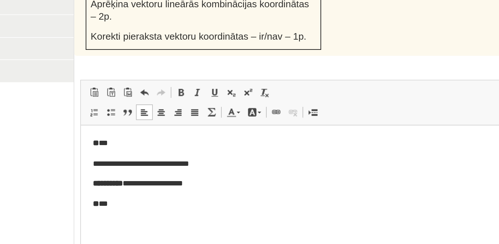
scroll to position [2, 0]
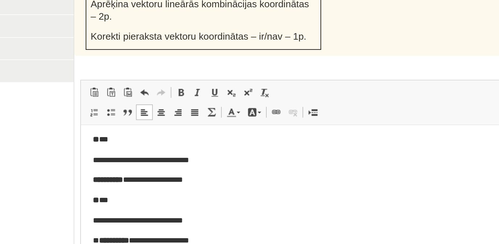
click at [94, 193] on p "**********" at bounding box center [242, 195] width 309 height 8
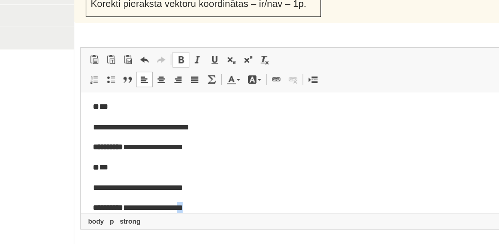
scroll to position [11, 0]
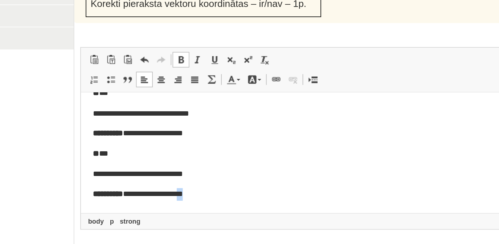
drag, startPoint x: 155, startPoint y: 159, endPoint x: 145, endPoint y: 162, distance: 10.2
click at [145, 162] on html "**********" at bounding box center [245, 123] width 328 height 83
click at [164, 154] on p "**********" at bounding box center [242, 154] width 309 height 8
drag, startPoint x: 159, startPoint y: 154, endPoint x: 125, endPoint y: 154, distance: 34.5
click at [125, 154] on p "**********" at bounding box center [242, 154] width 309 height 8
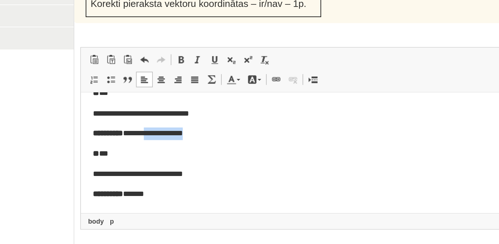
drag, startPoint x: 152, startPoint y: 117, endPoint x: 124, endPoint y: 114, distance: 28.1
click at [124, 114] on p "**********" at bounding box center [242, 118] width 309 height 8
click at [126, 152] on p "**********" at bounding box center [242, 154] width 309 height 8
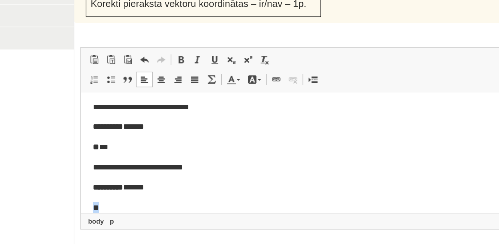
drag, startPoint x: 98, startPoint y: 159, endPoint x: 74, endPoint y: 158, distance: 23.6
click at [81, 158] on html "**********" at bounding box center [245, 126] width 328 height 96
click at [213, 108] on link "Treknraksts Klaviatūras saīsne vadīšanas taustiņš+B" at bounding box center [213, 112] width 10 height 9
click at [97, 160] on p "**" at bounding box center [242, 163] width 309 height 8
click at [212, 108] on link "Treknraksts Klaviatūras saīsne vadīšanas taustiņš+B" at bounding box center [213, 112] width 10 height 9
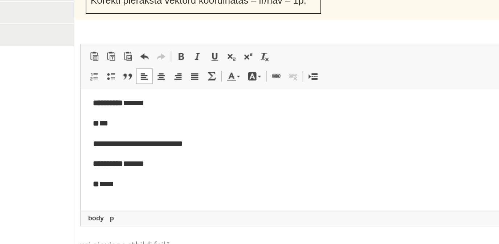
scroll to position [39, 0]
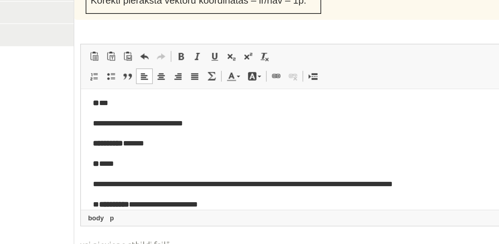
click at [95, 158] on p "**********" at bounding box center [242, 159] width 309 height 8
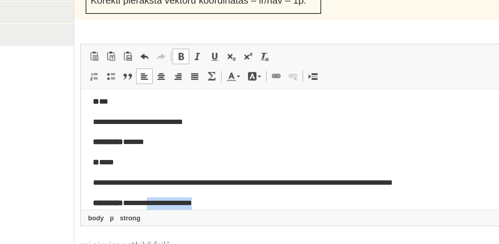
drag, startPoint x: 157, startPoint y: 158, endPoint x: 126, endPoint y: 154, distance: 31.2
click at [126, 154] on body "**********" at bounding box center [244, 109] width 313 height 105
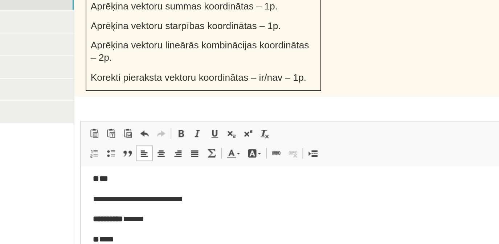
scroll to position [547, 0]
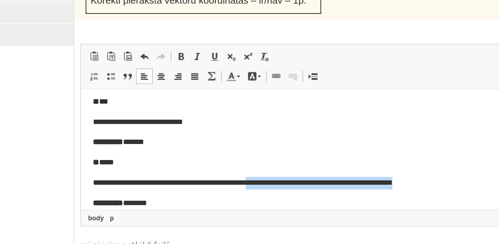
drag, startPoint x: 300, startPoint y: 145, endPoint x: 198, endPoint y: 143, distance: 102.1
click at [198, 143] on p "**********" at bounding box center [242, 146] width 309 height 8
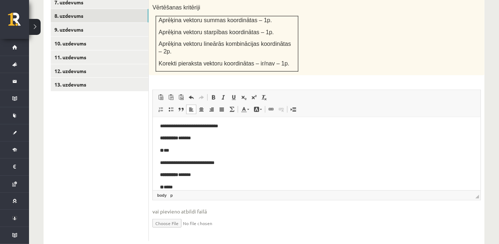
scroll to position [7, 0]
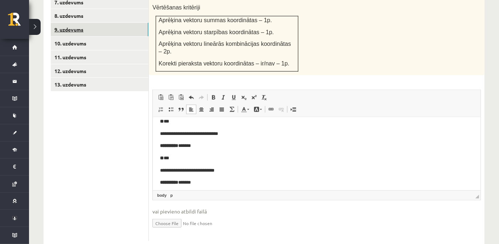
click at [72, 23] on link "9. uzdevums" at bounding box center [100, 29] width 98 height 13
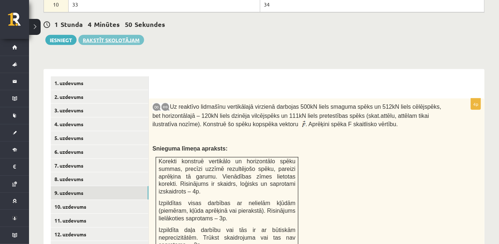
scroll to position [414, 0]
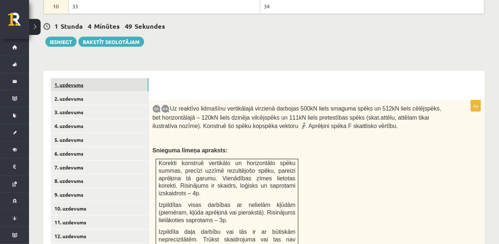
click at [113, 78] on link "1. uzdevums" at bounding box center [100, 84] width 98 height 13
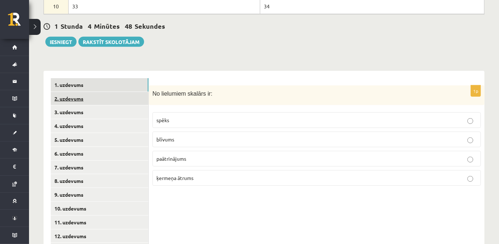
click at [110, 92] on link "2. uzdevums" at bounding box center [100, 98] width 98 height 13
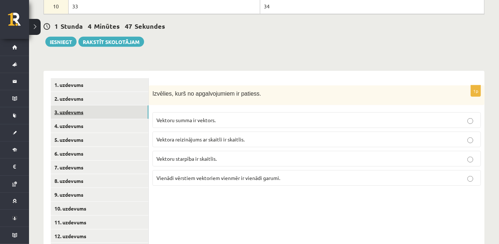
click at [114, 105] on link "3. uzdevums" at bounding box center [100, 111] width 98 height 13
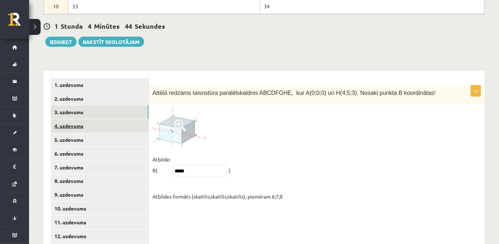
click at [118, 119] on link "4. uzdevums" at bounding box center [100, 125] width 98 height 13
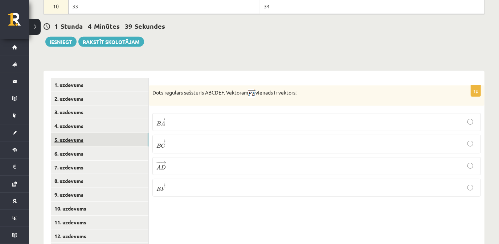
click at [122, 133] on link "5. uzdevums" at bounding box center [100, 139] width 98 height 13
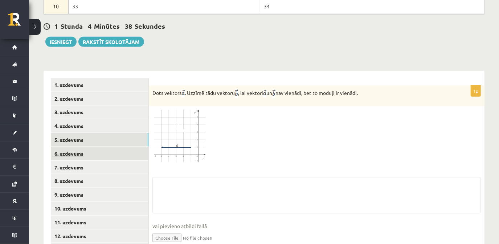
click at [109, 147] on link "6. uzdevums" at bounding box center [100, 153] width 98 height 13
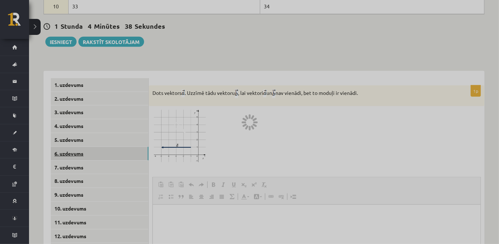
scroll to position [0, 0]
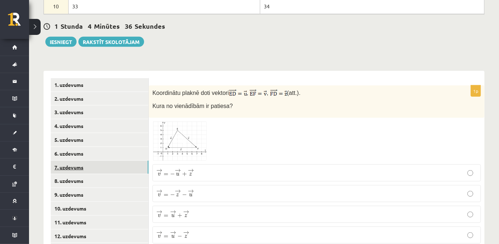
click at [109, 161] on link "7. uzdevums" at bounding box center [100, 167] width 98 height 13
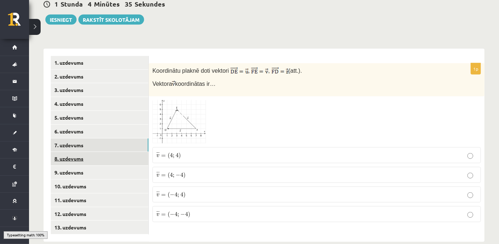
scroll to position [440, 0]
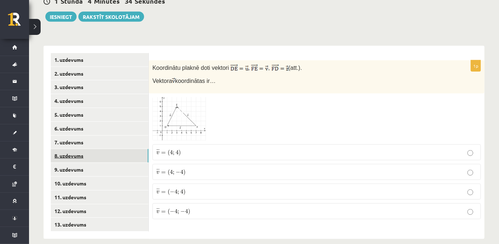
click at [101, 149] on link "8. uzdevums" at bounding box center [100, 155] width 98 height 13
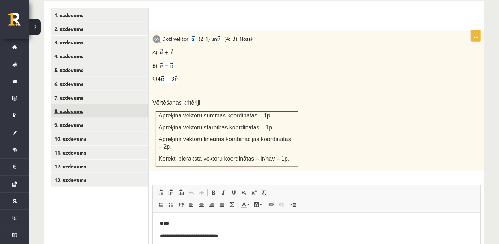
scroll to position [473, 0]
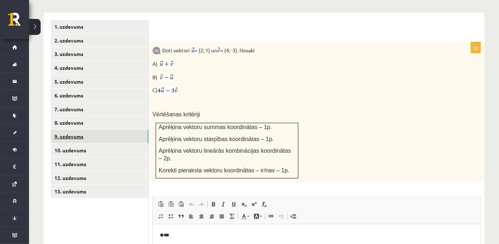
click at [100, 130] on link "9. uzdevums" at bounding box center [100, 136] width 98 height 13
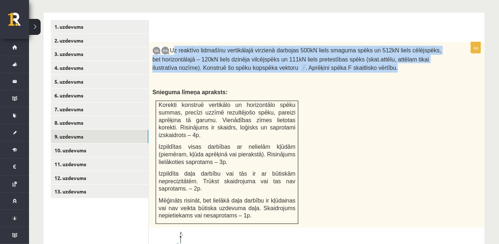
drag, startPoint x: 173, startPoint y: 38, endPoint x: 330, endPoint y: 60, distance: 158.8
click at [330, 60] on p "Uz reaktīvo lidmašīnu vertikālajā virzienā darbojas 500kN liels smaguma spēks u…" at bounding box center [299, 59] width 292 height 27
copy p "Uz reaktīvo lidmašīnu vertikālajā virzienā darbojas 500kN liels smaguma spēks u…"
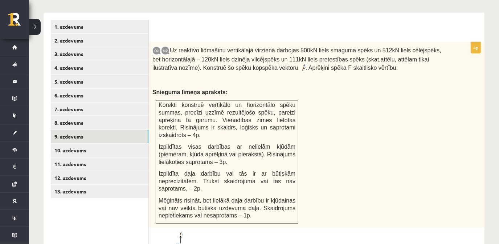
click at [225, 75] on div "Uz reaktīvo lidmašīnu vertikālajā virzienā darbojas 500kN liels smaguma spēks u…" at bounding box center [317, 134] width 336 height 185
click at [120, 143] on link "10. uzdevums" at bounding box center [100, 149] width 98 height 13
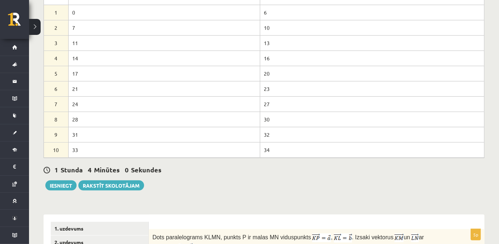
scroll to position [374, 0]
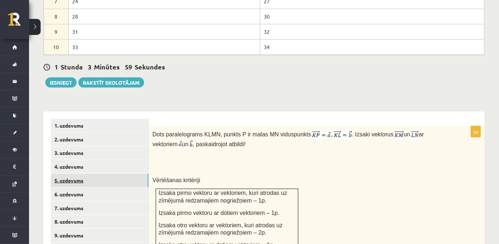
click at [111, 174] on link "5. uzdevums" at bounding box center [100, 180] width 98 height 13
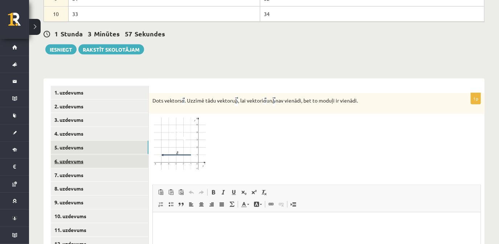
scroll to position [0, 0]
click at [105, 155] on link "6. uzdevums" at bounding box center [100, 160] width 98 height 13
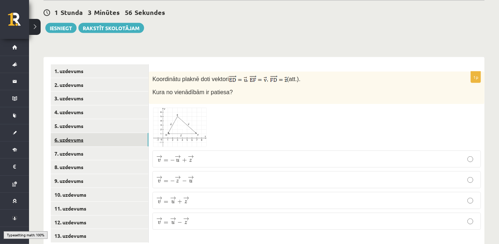
scroll to position [440, 0]
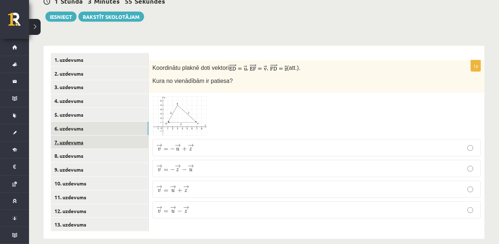
click at [96, 135] on link "7. uzdevums" at bounding box center [100, 141] width 98 height 13
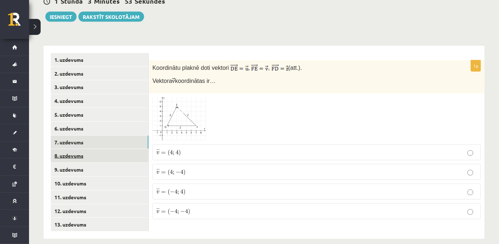
click at [92, 149] on link "8. uzdevums" at bounding box center [100, 155] width 98 height 13
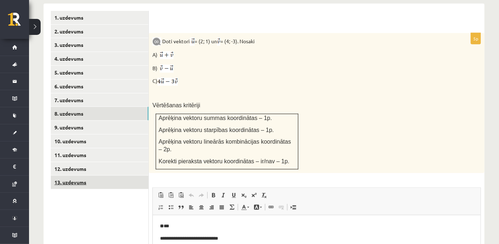
scroll to position [506, 0]
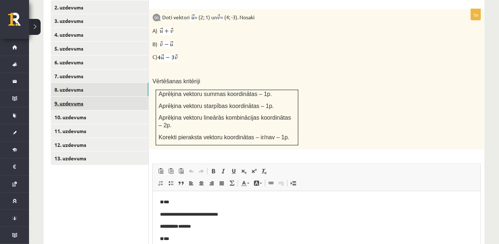
click at [95, 97] on link "9. uzdevums" at bounding box center [100, 103] width 98 height 13
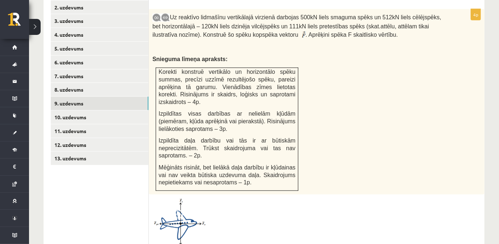
scroll to position [440, 0]
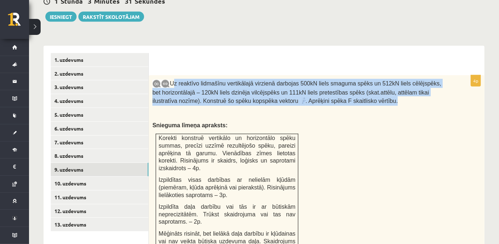
drag, startPoint x: 172, startPoint y: 71, endPoint x: 331, endPoint y: 92, distance: 160.8
click at [331, 92] on p "Uz reaktīvo lidmašīnu vertikālajā virzienā darbojas 500kN liels smaguma spēks u…" at bounding box center [299, 92] width 292 height 27
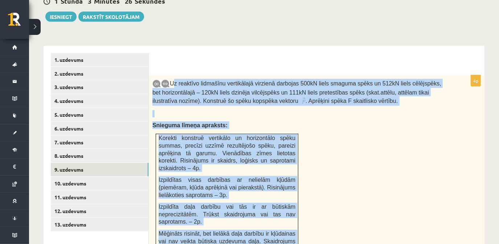
drag, startPoint x: 171, startPoint y: 71, endPoint x: 256, endPoint y: 231, distance: 181.2
click at [256, 231] on div "Uz reaktīvo lidmašīnu vertikālajā virzienā darbojas 500kN liels smaguma spēks u…" at bounding box center [317, 167] width 336 height 185
click at [333, 94] on p "Uz reaktīvo lidmašīnu vertikālajā virzienā darbojas 500kN liels smaguma spēks u…" at bounding box center [299, 92] width 292 height 27
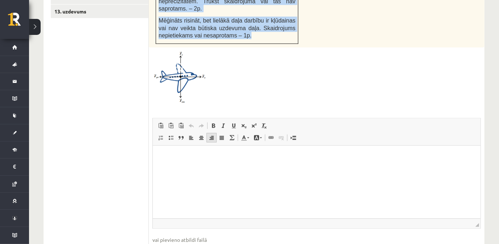
scroll to position [671, 0]
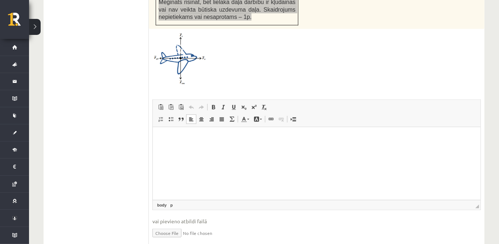
click at [212, 138] on p "Bagātinātā teksta redaktors, wiswyg-editor-user-answer-47433844951060" at bounding box center [316, 138] width 313 height 8
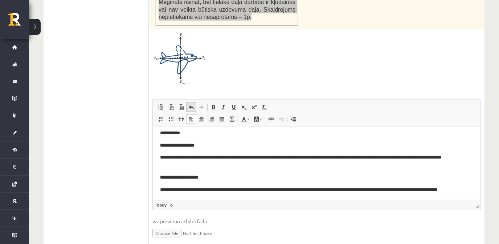
click at [193, 102] on link "Atcelt Klaviatūras saīsne vadīšanas taustiņš+Z" at bounding box center [191, 106] width 10 height 9
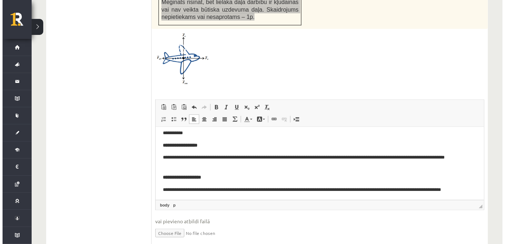
scroll to position [0, 0]
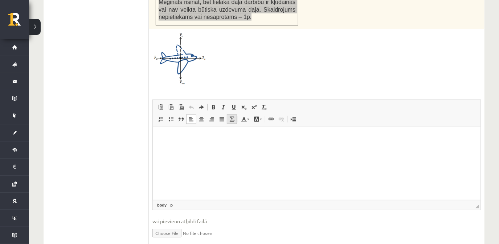
click at [231, 116] on span at bounding box center [232, 119] width 6 height 6
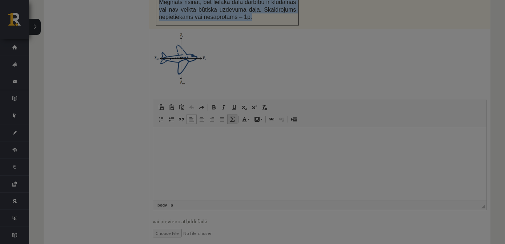
type textarea "**********"
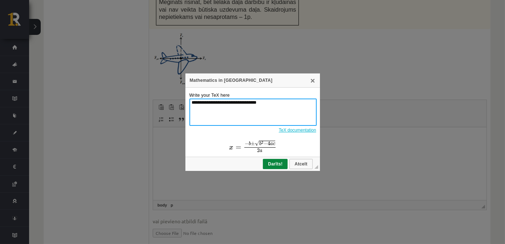
drag, startPoint x: 267, startPoint y: 105, endPoint x: 155, endPoint y: 103, distance: 112.6
click at [156, 101] on div "**********" at bounding box center [252, 122] width 505 height 244
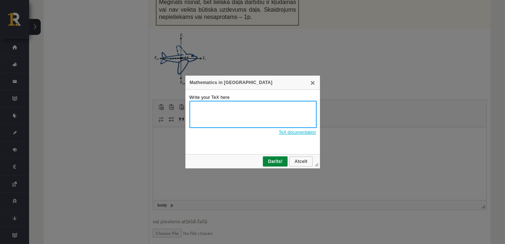
paste textarea "**********"
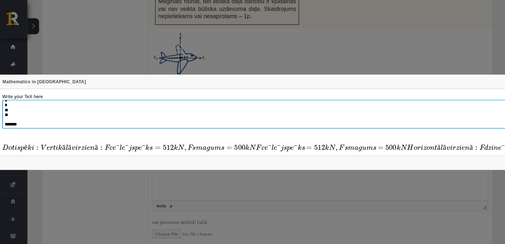
scroll to position [671, 0]
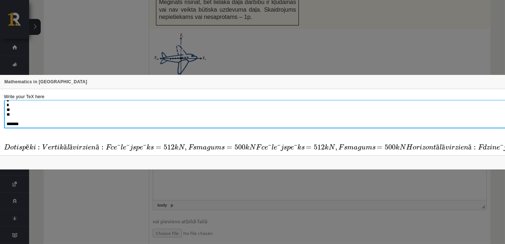
type textarea "**********"
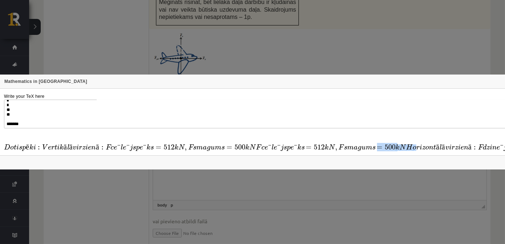
drag, startPoint x: 414, startPoint y: 144, endPoint x: 376, endPoint y: 142, distance: 38.6
click at [376, 142] on span "D o t i s p ē k i : V e r t i k ā l ā v i r z i e n ā : F c e ˉ l e ˉ j s p e ˉ…" at bounding box center [378, 146] width 749 height 9
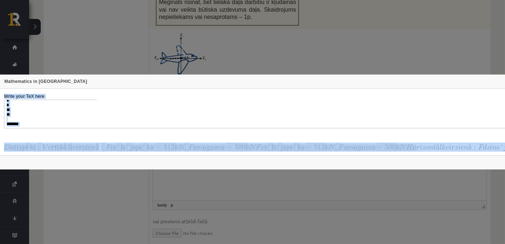
drag, startPoint x: 376, startPoint y: 139, endPoint x: 373, endPoint y: 151, distance: 12.3
click at [373, 151] on tbody "**********" at bounding box center [379, 129] width 759 height 81
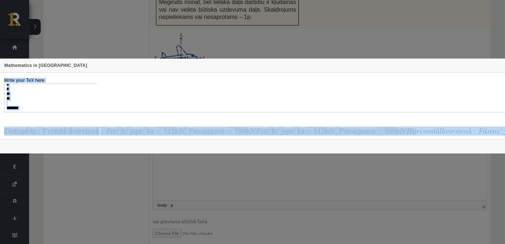
drag, startPoint x: 440, startPoint y: 79, endPoint x: 286, endPoint y: 57, distance: 155.9
click at [286, 58] on div "Mathematics in TeX" at bounding box center [379, 65] width 759 height 14
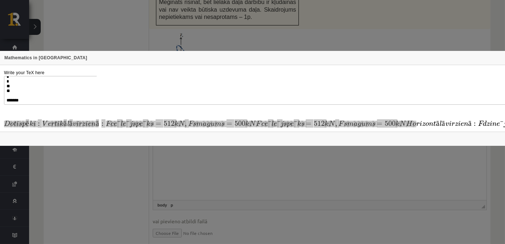
click at [217, 39] on div "**********" at bounding box center [252, 122] width 505 height 244
click at [214, 36] on div "**********" at bounding box center [252, 122] width 505 height 244
drag, startPoint x: 109, startPoint y: 74, endPoint x: 47, endPoint y: 11, distance: 88.4
click at [85, 35] on div "**********" at bounding box center [252, 122] width 505 height 244
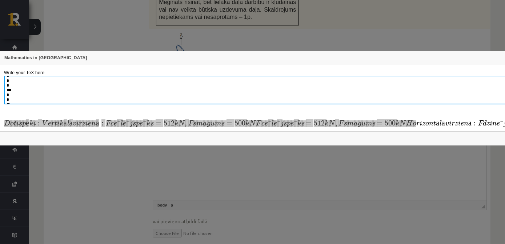
scroll to position [0, 0]
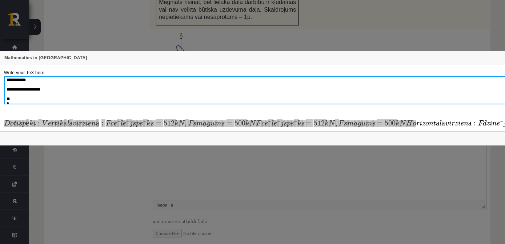
drag, startPoint x: 157, startPoint y: 98, endPoint x: 4, endPoint y: 77, distance: 154.0
click at [4, 77] on textarea "**********" at bounding box center [380, 90] width 752 height 28
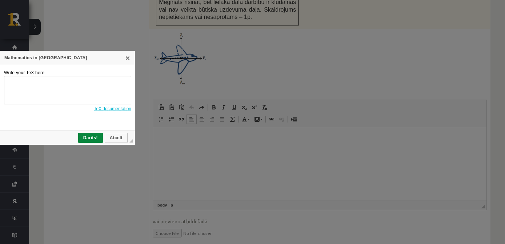
click at [106, 109] on link "TeX documentation" at bounding box center [112, 108] width 37 height 5
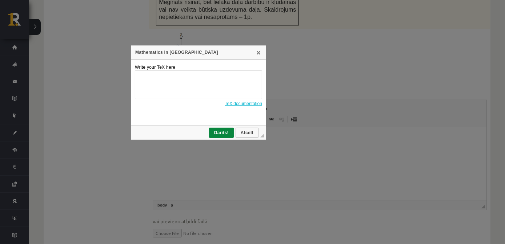
drag, startPoint x: 87, startPoint y: 60, endPoint x: 206, endPoint y: 57, distance: 119.2
click at [207, 55] on div "Mathematics in TeX" at bounding box center [198, 52] width 135 height 14
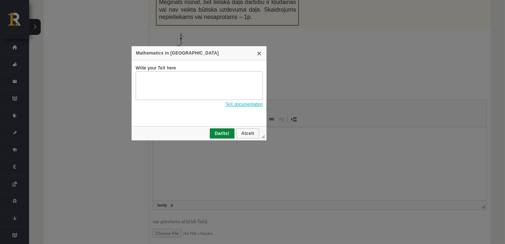
drag, startPoint x: 263, startPoint y: 136, endPoint x: 205, endPoint y: 88, distance: 75.3
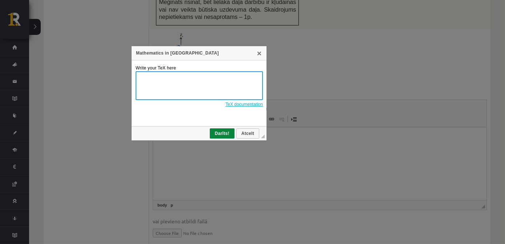
click at [196, 81] on textarea "Write your TeX here" at bounding box center [198, 85] width 127 height 29
paste textarea "**********"
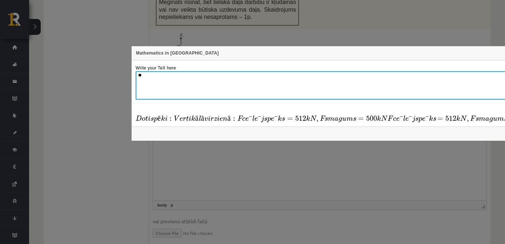
type textarea "*"
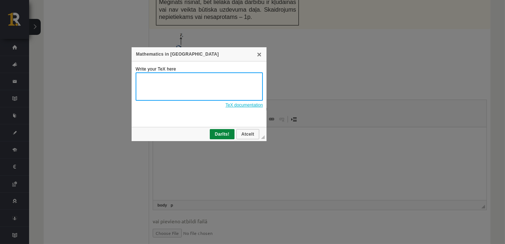
click at [260, 59] on div "Mathematics in TeX" at bounding box center [198, 54] width 135 height 14
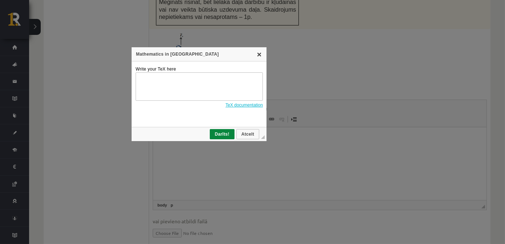
click at [259, 57] on link "X" at bounding box center [259, 54] width 6 height 6
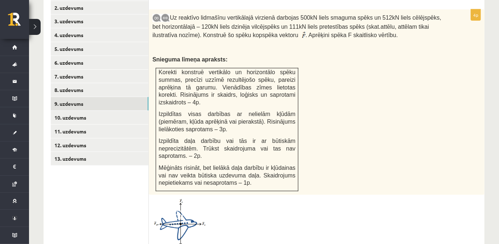
scroll to position [473, 0]
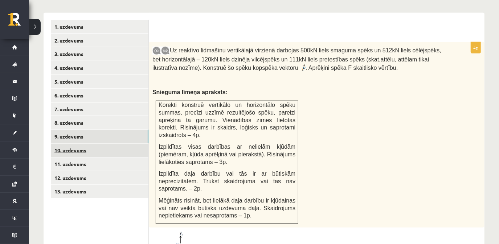
click at [116, 143] on link "10. uzdevums" at bounding box center [100, 149] width 98 height 13
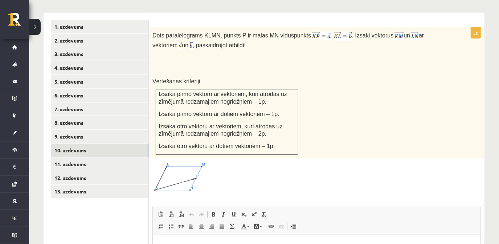
scroll to position [0, 0]
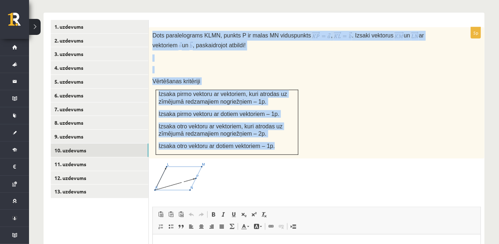
drag, startPoint x: 152, startPoint y: 25, endPoint x: 268, endPoint y: 134, distance: 159.1
click at [268, 134] on div "Dots paralelograms KLMN, punkts P ir malas MN viduspunkts , . Izsaki vektorus u…" at bounding box center [317, 92] width 336 height 131
copy div "Dots paralelograms KLMN, punkts P ir malas MN viduspunkts , . Izsaki vektorus u…"
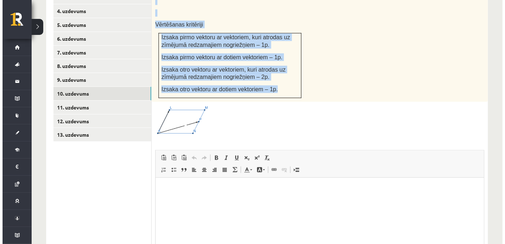
scroll to position [539, 0]
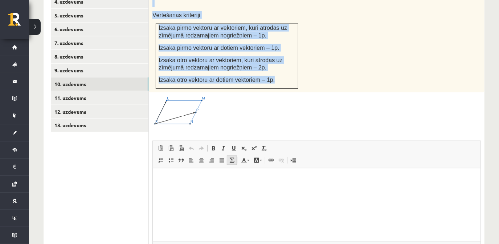
click at [232, 157] on span at bounding box center [232, 160] width 6 height 6
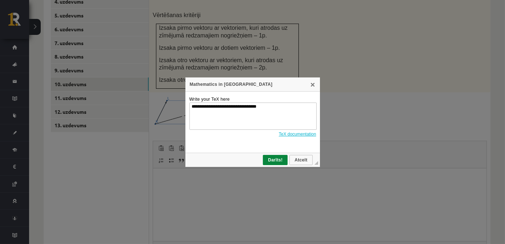
scroll to position [0, 0]
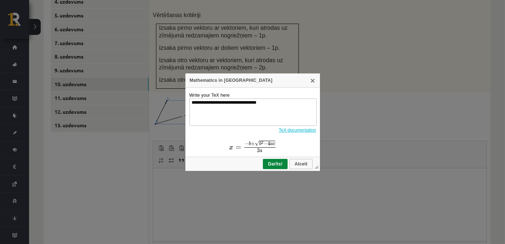
drag, startPoint x: 272, startPoint y: 106, endPoint x: 117, endPoint y: 84, distance: 157.1
click at [117, 84] on div "**********" at bounding box center [252, 122] width 505 height 244
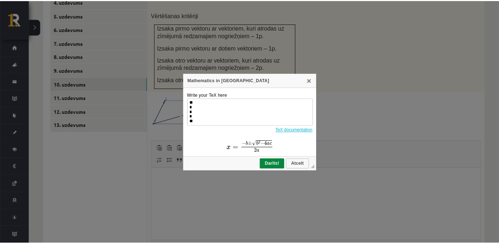
scroll to position [69, 0]
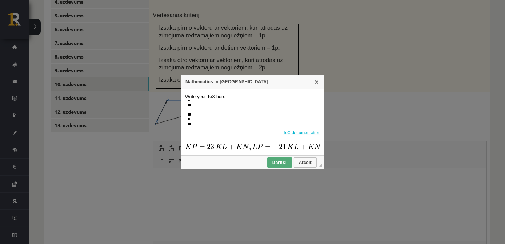
type textarea "** * * * ** ** * ** * ** ** * * ** ** * **"
click at [279, 165] on link "Darīts!" at bounding box center [279, 162] width 25 height 10
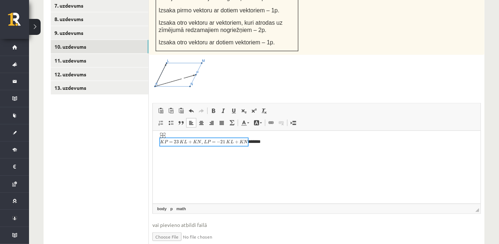
scroll to position [564, 0]
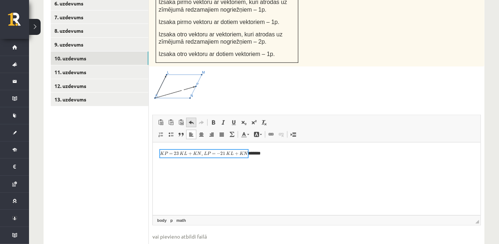
click at [194, 120] on span at bounding box center [192, 123] width 6 height 6
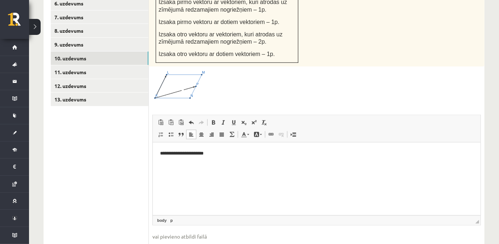
click at [172, 151] on p "**********" at bounding box center [317, 153] width 314 height 8
click at [207, 152] on p "**********" at bounding box center [317, 153] width 314 height 8
click at [205, 151] on p "**********" at bounding box center [317, 153] width 314 height 8
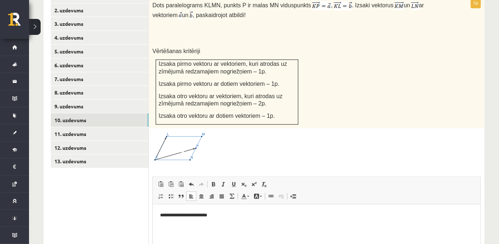
scroll to position [531, 0]
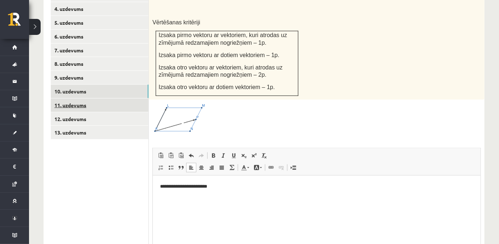
click at [95, 98] on link "11. uzdevums" at bounding box center [100, 104] width 98 height 13
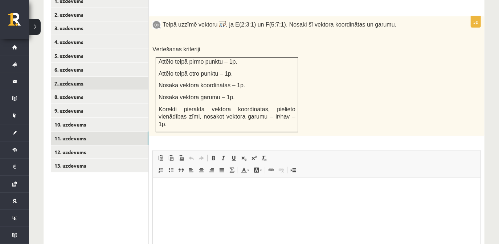
scroll to position [465, 0]
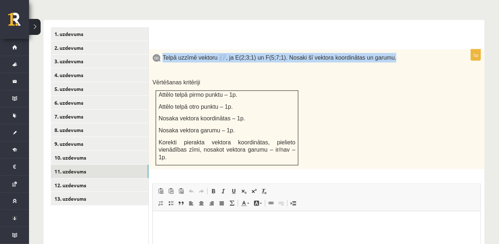
drag, startPoint x: 163, startPoint y: 48, endPoint x: 378, endPoint y: 51, distance: 215.1
click at [378, 53] on p "Telpā uzzīmē vektoru , ja E(2;3;1) un F(5;7;1). Nosaki šī vektora koordinātas u…" at bounding box center [299, 57] width 292 height 9
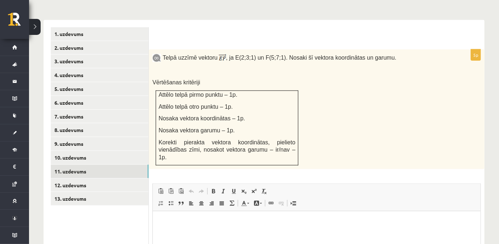
click at [214, 67] on p at bounding box center [299, 70] width 292 height 7
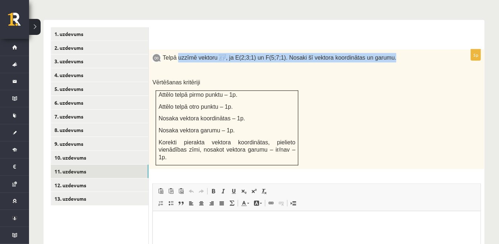
drag, startPoint x: 177, startPoint y: 46, endPoint x: 376, endPoint y: 52, distance: 198.8
click at [376, 53] on p "Telpā uzzīmē vektoru , ja E(2;3;1) un F(5;7;1). Nosaki šī vektora koordinātas u…" at bounding box center [299, 57] width 292 height 9
copy p "uzzīmē vektoru , ja E(2;3;1) un F(5;7;1). Nosaki šī vektora koordinātas un garu…"
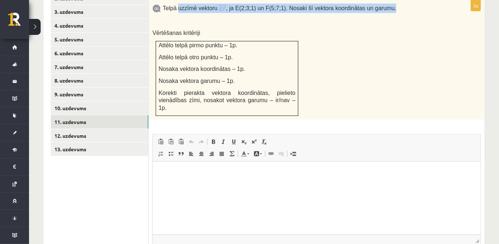
scroll to position [531, 0]
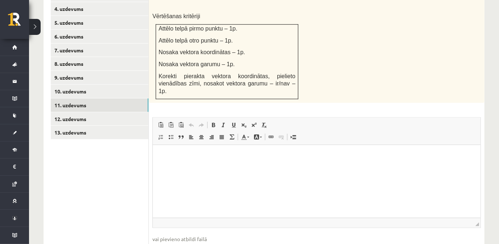
click at [177, 162] on html at bounding box center [317, 156] width 328 height 22
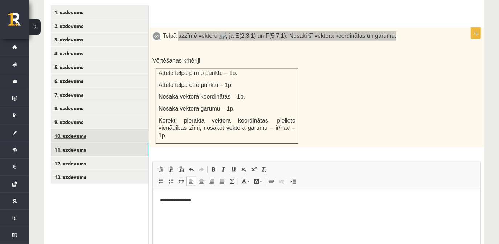
scroll to position [498, 0]
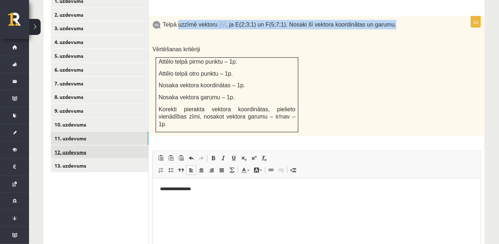
click at [102, 145] on link "12. uzdevums" at bounding box center [100, 151] width 98 height 13
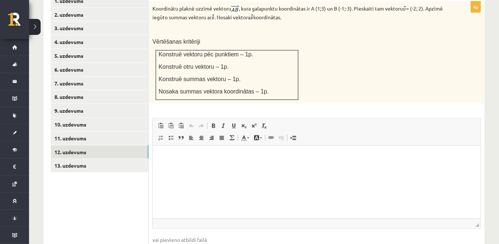
scroll to position [465, 0]
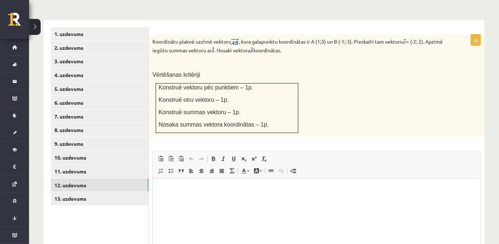
drag, startPoint x: 196, startPoint y: 32, endPoint x: 310, endPoint y: 44, distance: 114.2
click at [310, 44] on p "Koordinātu plaknē uzzīmē vektoru , kura galapunktu koordinātas ir A (1;3) un B …" at bounding box center [299, 46] width 292 height 17
copy p "uzzīmē vektoru , kura galapunktu koordinātas ir A (1;3) un B (-1;-3). Pieskaiti…"
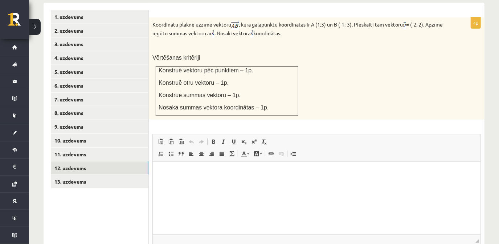
scroll to position [498, 0]
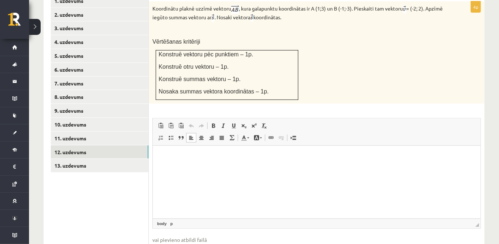
click at [219, 168] on html at bounding box center [317, 157] width 328 height 22
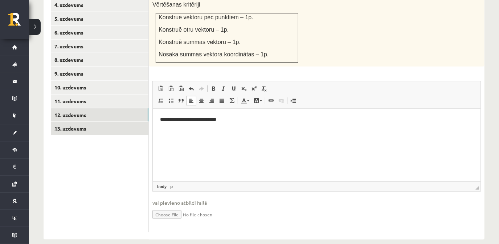
click at [100, 122] on link "13. uzdevums" at bounding box center [100, 128] width 98 height 13
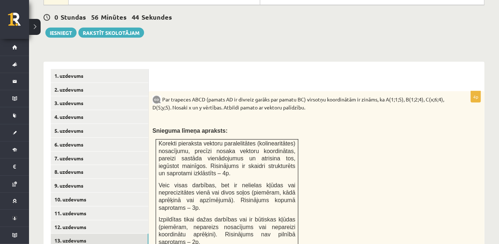
scroll to position [436, 0]
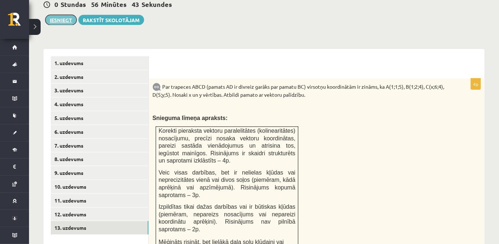
click at [51, 15] on button "Iesniegt" at bounding box center [60, 20] width 31 height 10
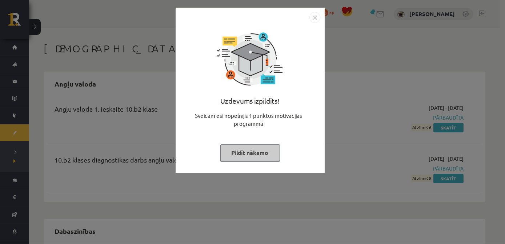
click at [312, 22] on img "Close" at bounding box center [314, 17] width 11 height 11
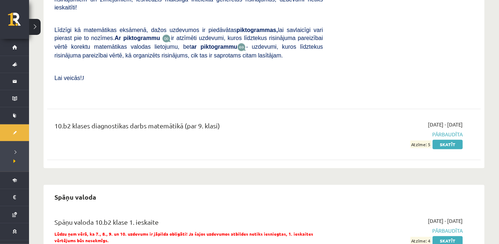
scroll to position [1137, 0]
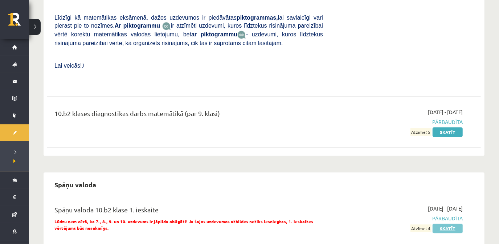
click at [457, 223] on link "Skatīt" at bounding box center [448, 227] width 30 height 9
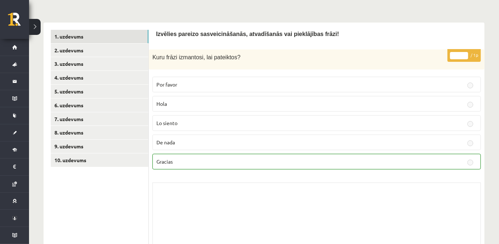
scroll to position [99, 0]
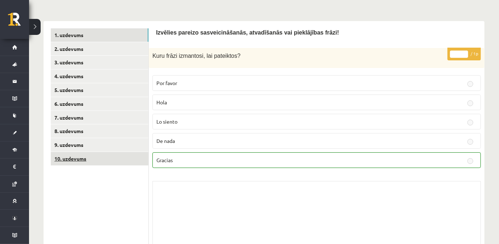
click at [104, 159] on link "10. uzdevums" at bounding box center [100, 158] width 98 height 13
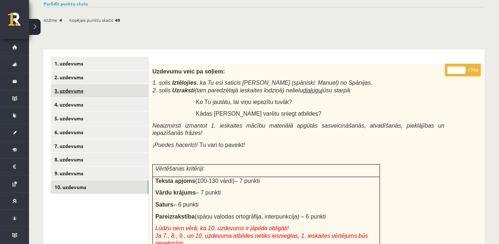
scroll to position [68, 0]
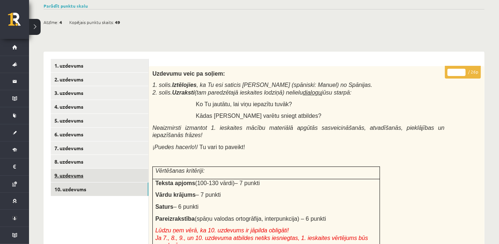
click at [97, 174] on link "9. uzdevums" at bounding box center [100, 175] width 98 height 13
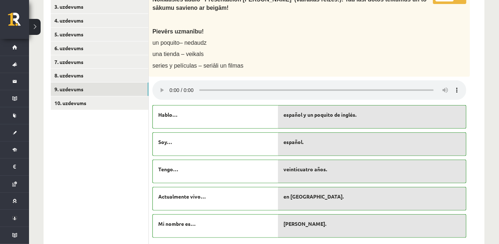
scroll to position [83, 0]
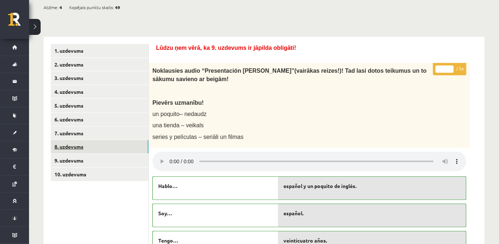
click at [127, 143] on link "8. uzdevums" at bounding box center [100, 146] width 98 height 13
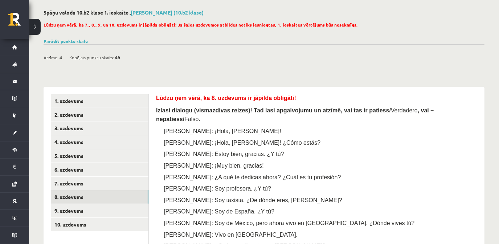
scroll to position [0, 0]
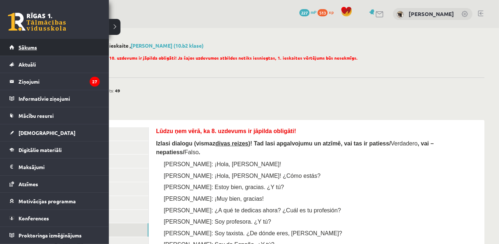
click at [58, 52] on link "Sākums" at bounding box center [54, 47] width 90 height 17
